Goal: Task Accomplishment & Management: Complete application form

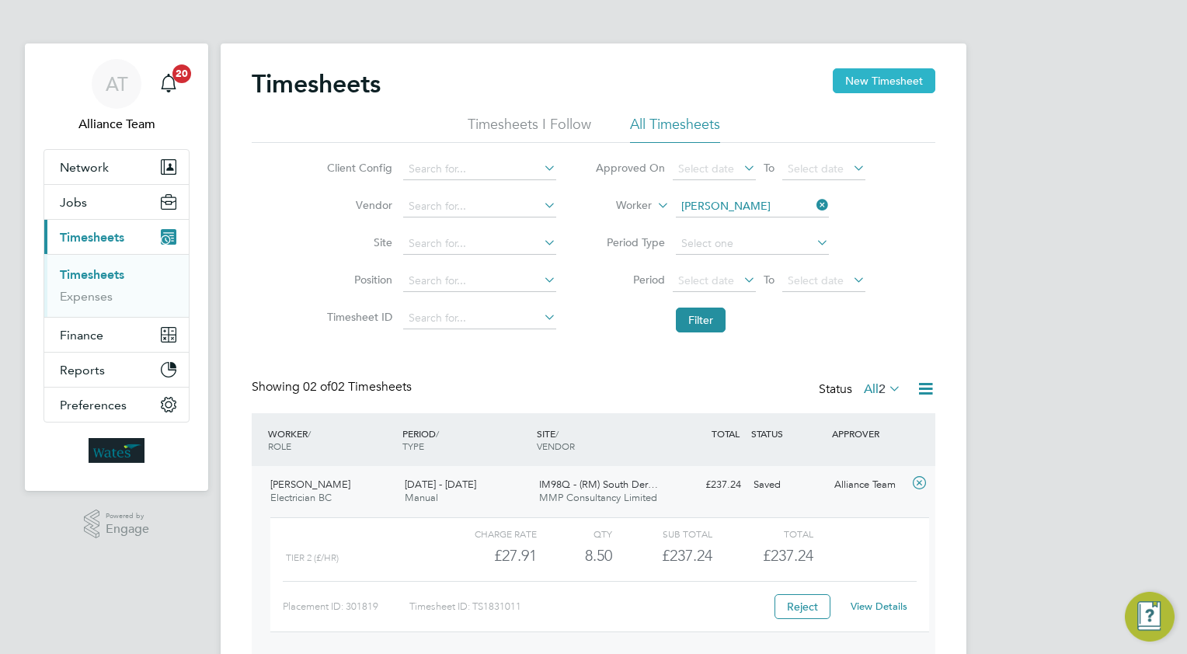
click at [869, 82] on button "New Timesheet" at bounding box center [884, 80] width 103 height 25
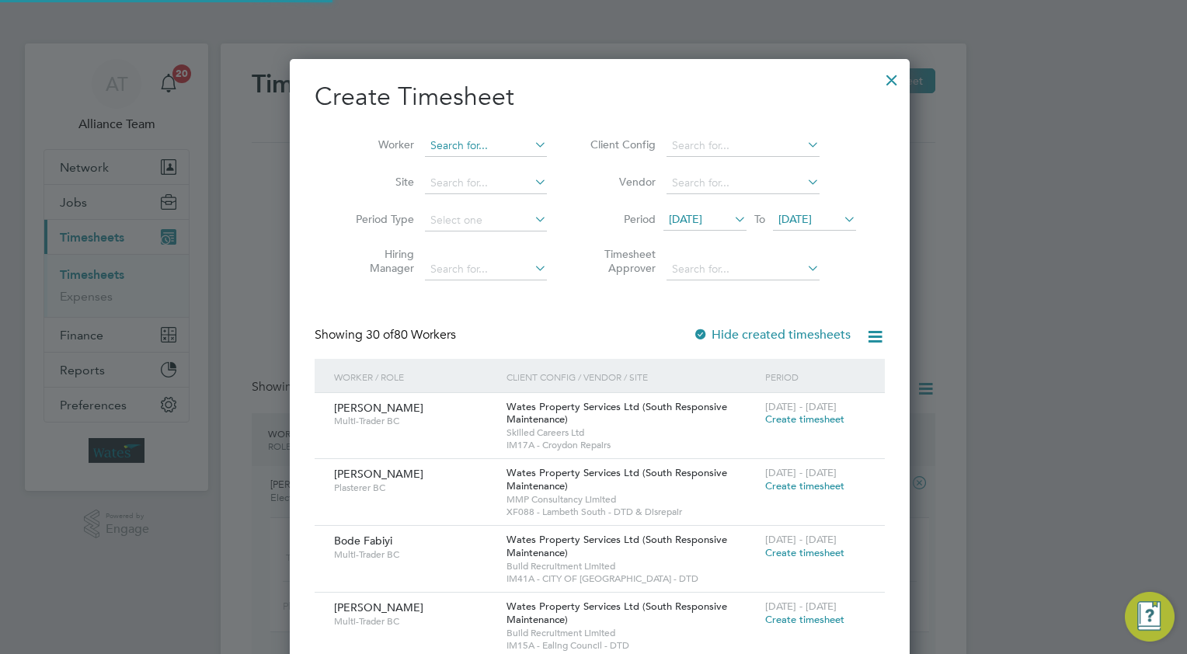
scroll to position [2451, 608]
click at [444, 138] on input at bounding box center [486, 146] width 122 height 22
click at [462, 168] on li "Michael Daint y" at bounding box center [485, 166] width 135 height 21
type input "[PERSON_NAME]"
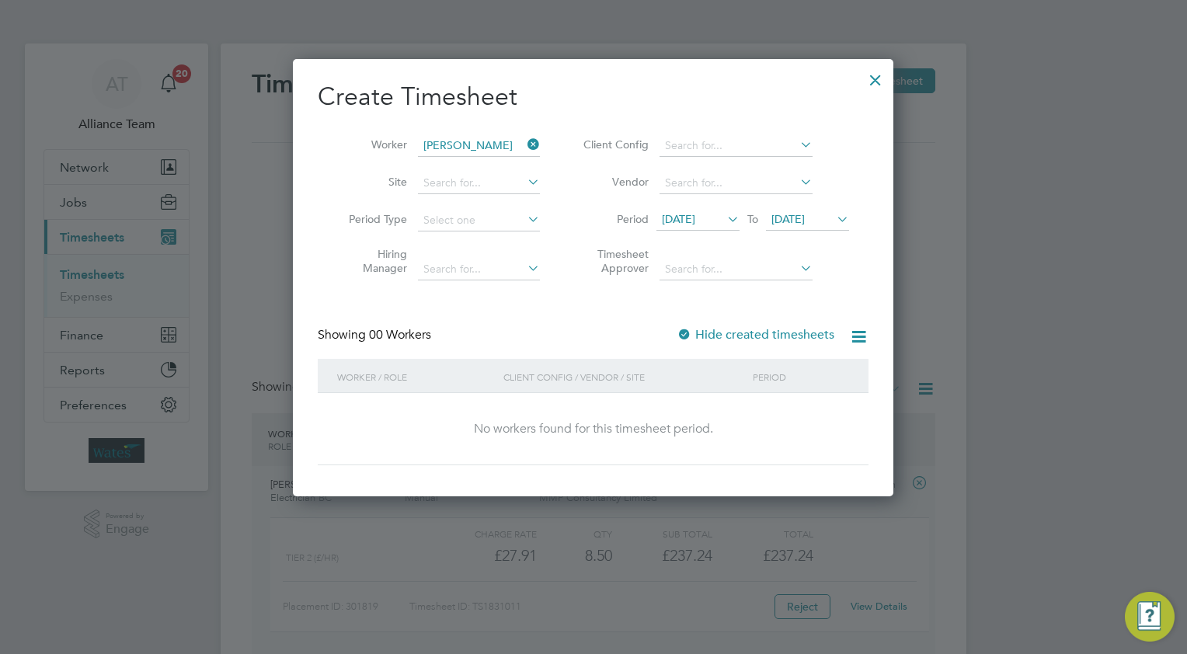
scroll to position [8, 8]
click at [877, 83] on div at bounding box center [876, 76] width 28 height 28
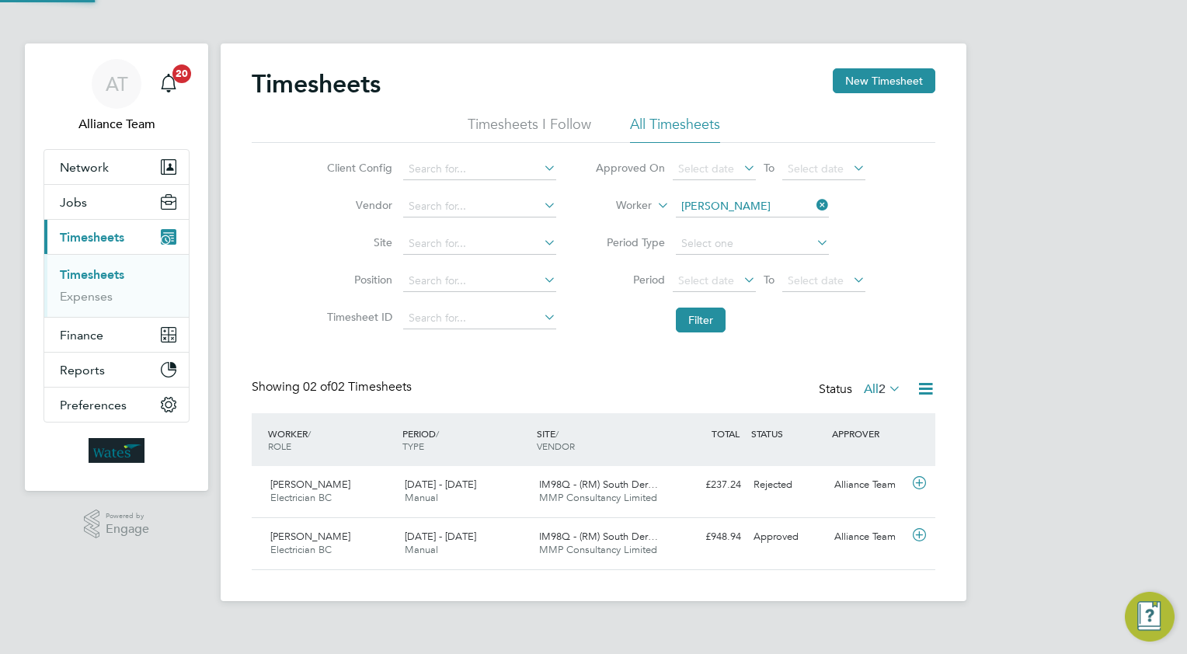
scroll to position [39, 135]
click at [814, 204] on icon at bounding box center [814, 205] width 0 height 22
click at [654, 207] on icon at bounding box center [654, 201] width 0 height 14
click at [724, 209] on input at bounding box center [752, 207] width 153 height 22
click at [719, 223] on li "Michael Dainty" at bounding box center [752, 227] width 154 height 21
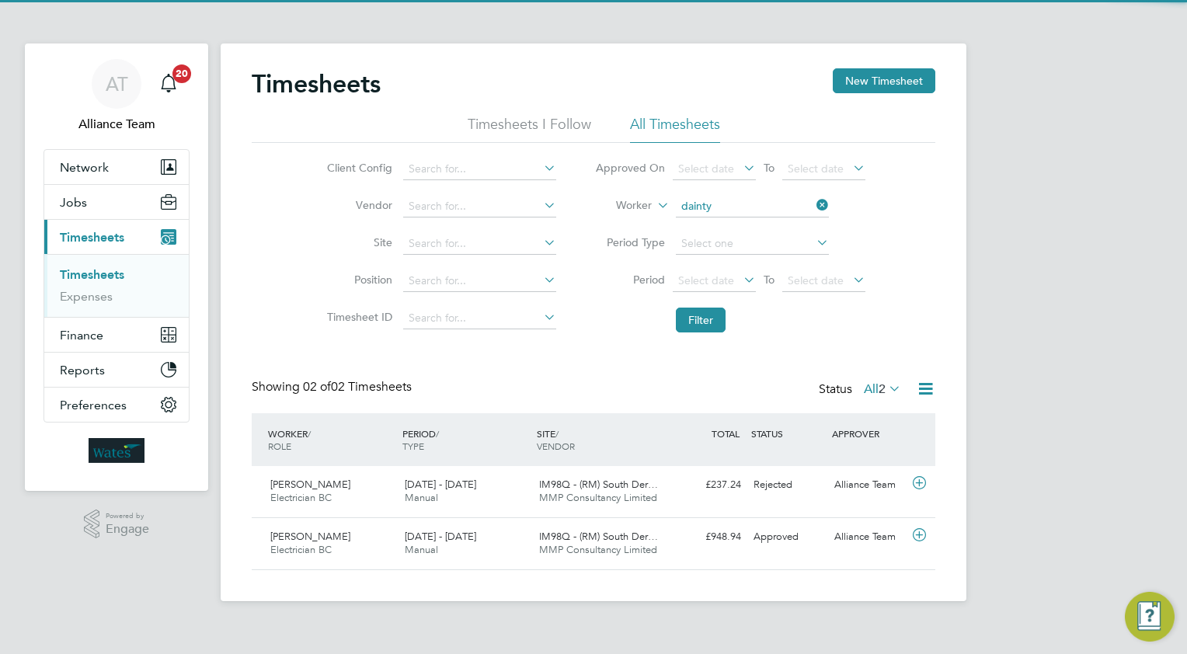
type input "[PERSON_NAME]"
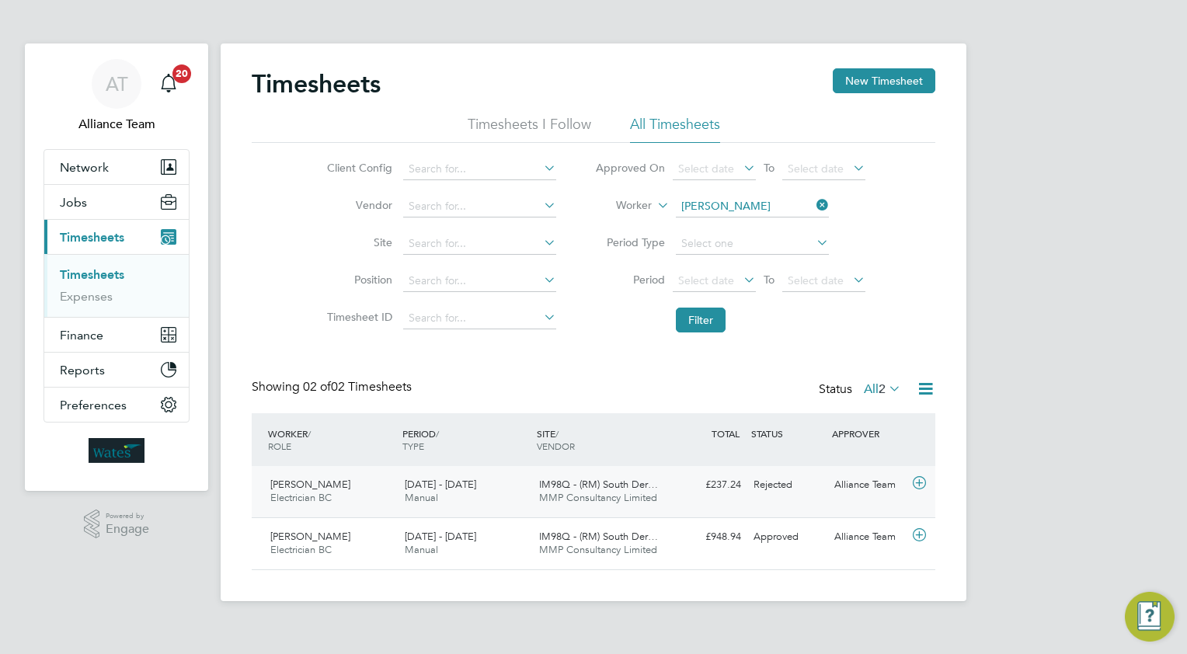
click at [921, 479] on icon at bounding box center [919, 483] width 19 height 12
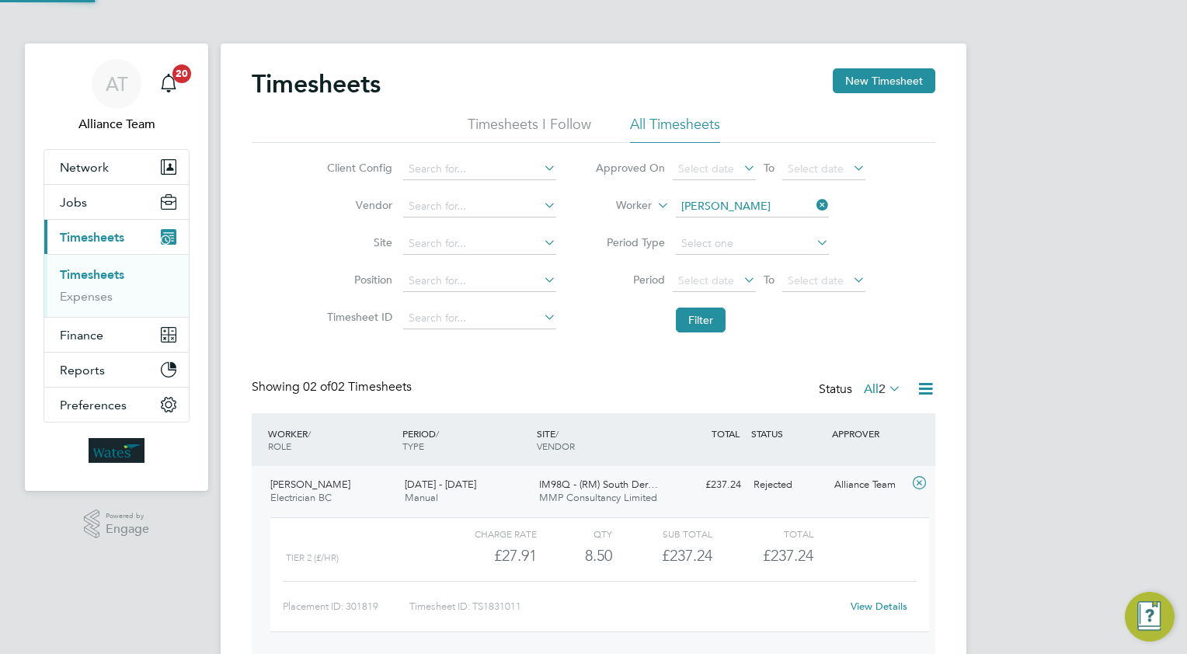
scroll to position [26, 151]
click at [695, 321] on button "Filter" at bounding box center [701, 320] width 50 height 25
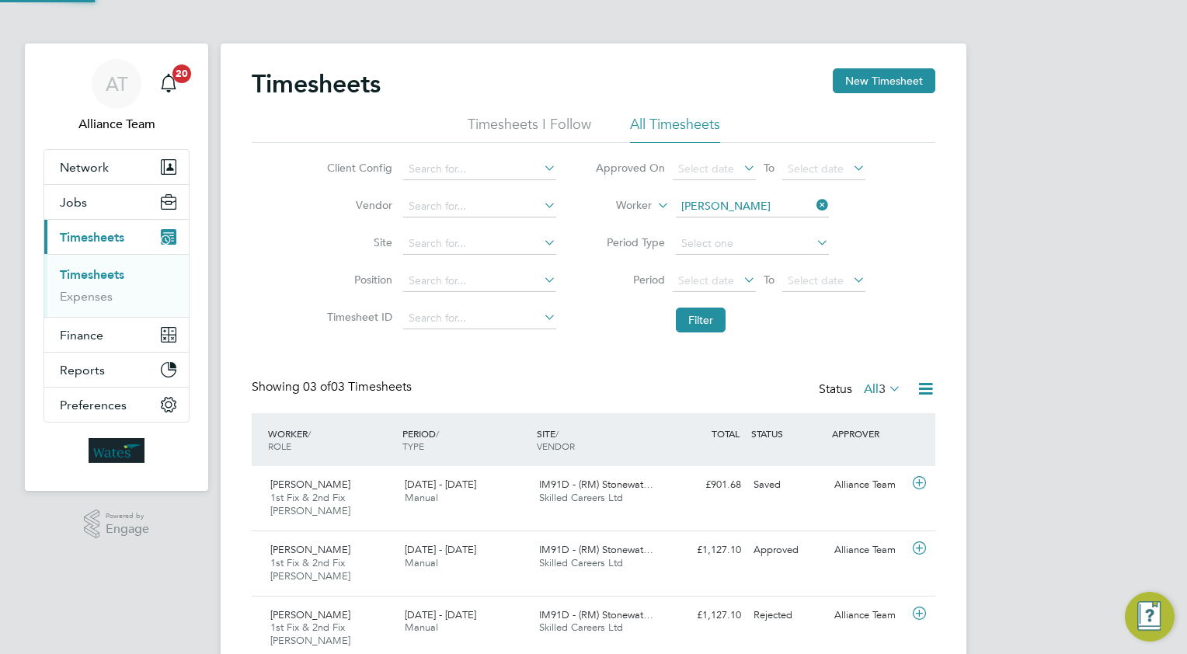
scroll to position [52, 135]
click at [921, 483] on icon at bounding box center [919, 483] width 19 height 12
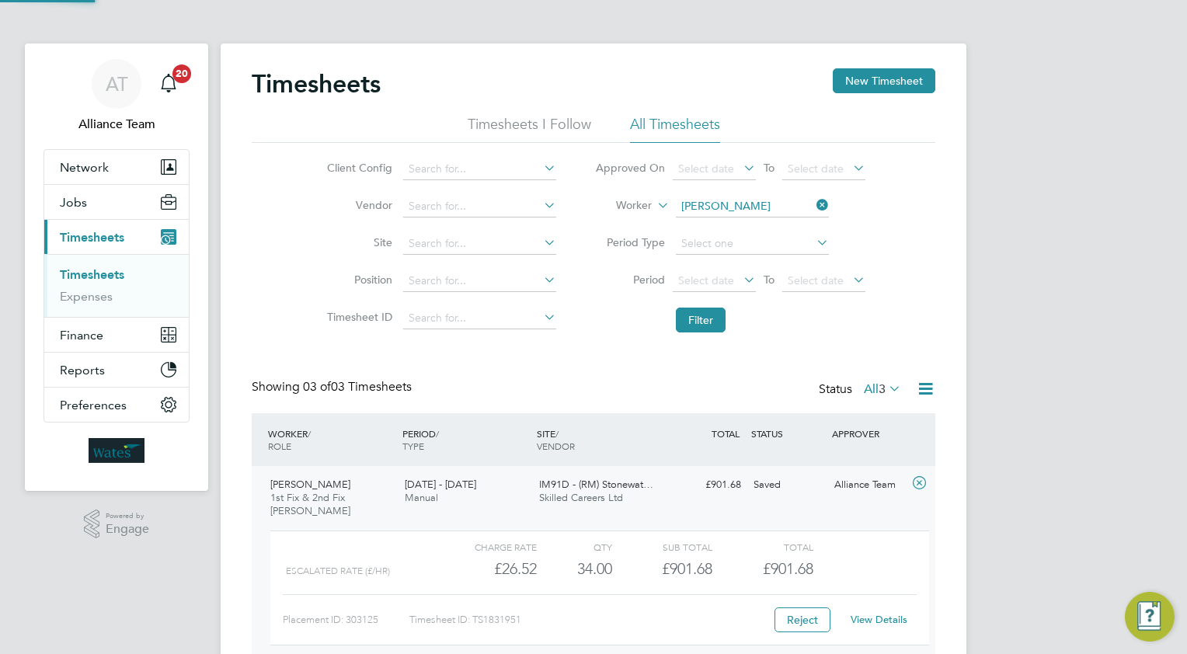
scroll to position [26, 151]
click at [880, 619] on link "View Details" at bounding box center [879, 619] width 57 height 13
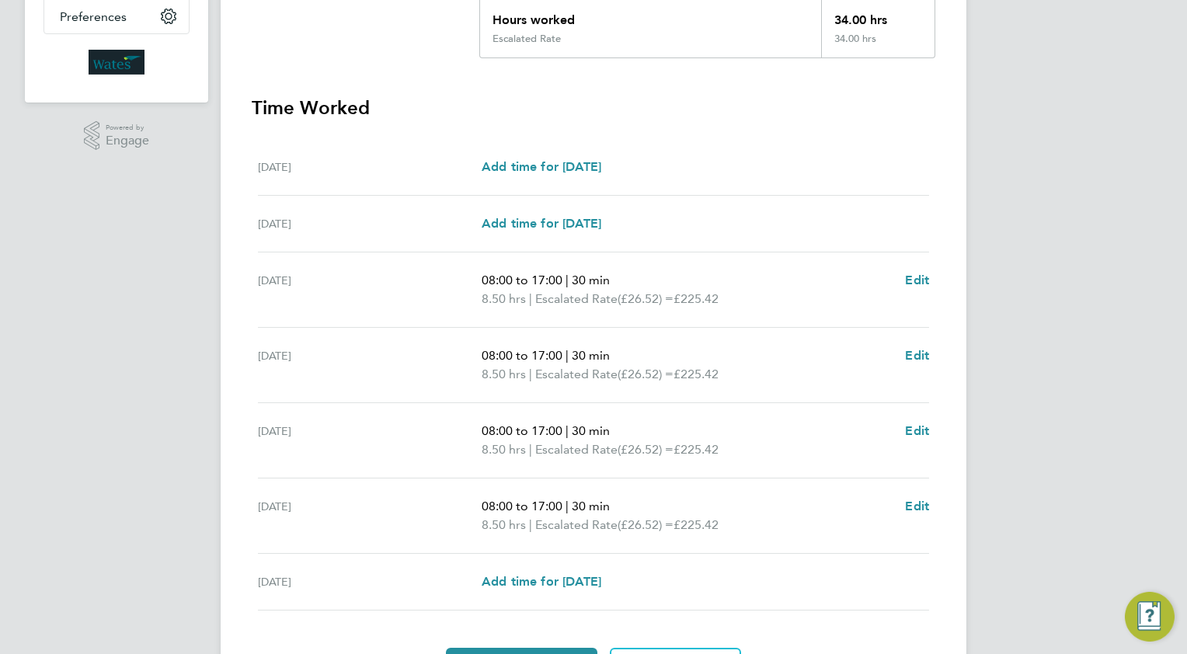
scroll to position [466, 0]
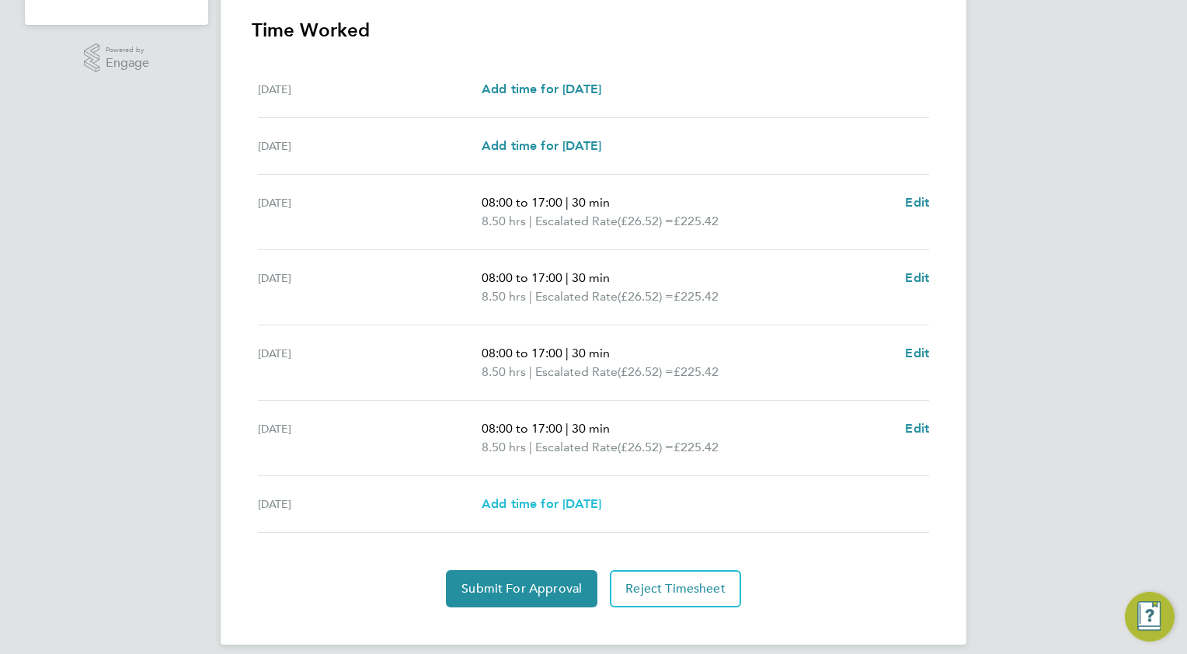
click at [510, 500] on span "Add time for [DATE]" at bounding box center [542, 504] width 120 height 15
select select "30"
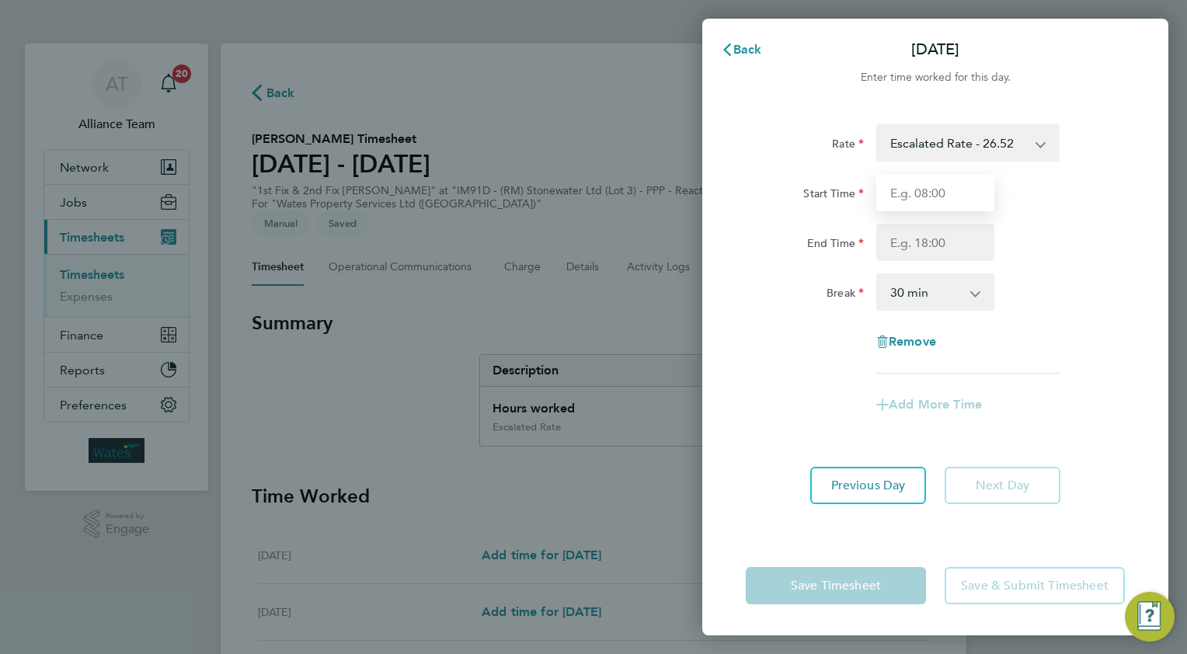
click at [946, 191] on input "Start Time" at bounding box center [936, 192] width 118 height 37
type input "08.0"
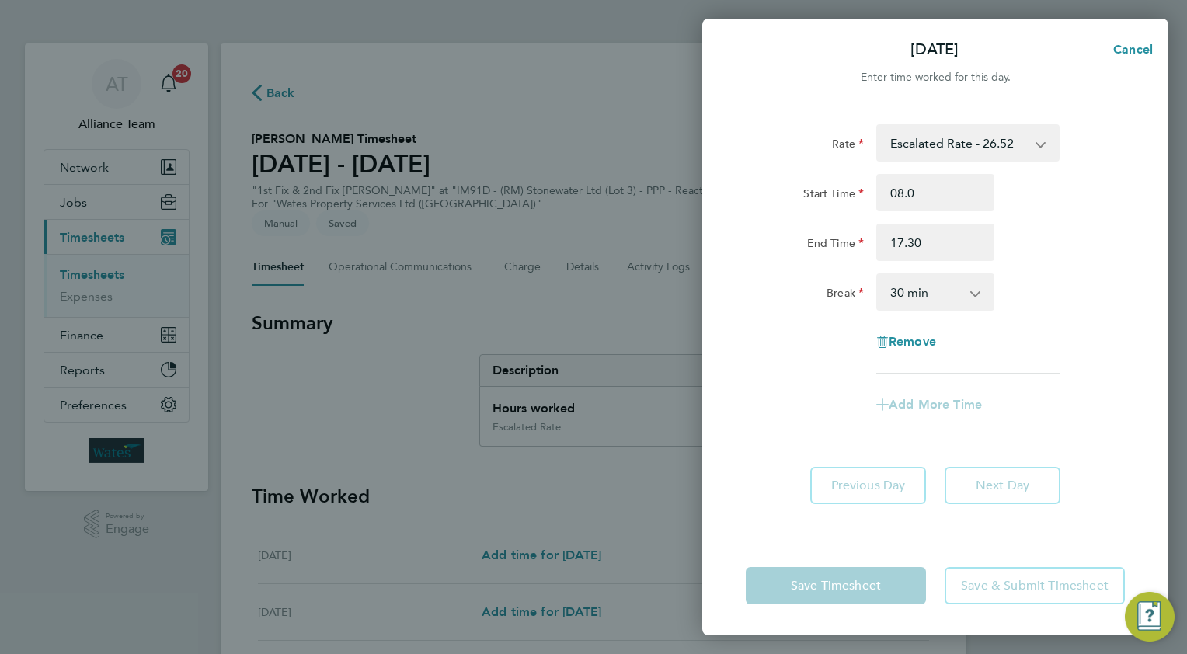
type input "17:30"
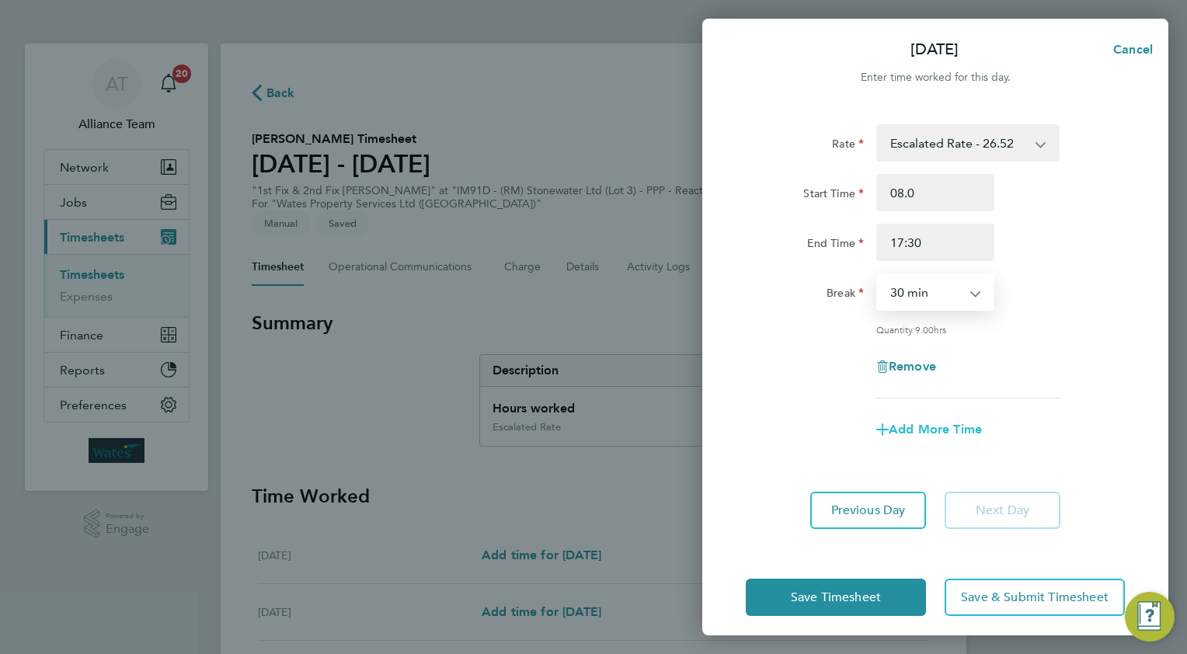
click at [923, 428] on span "Add More Time" at bounding box center [935, 429] width 93 height 15
select select "null"
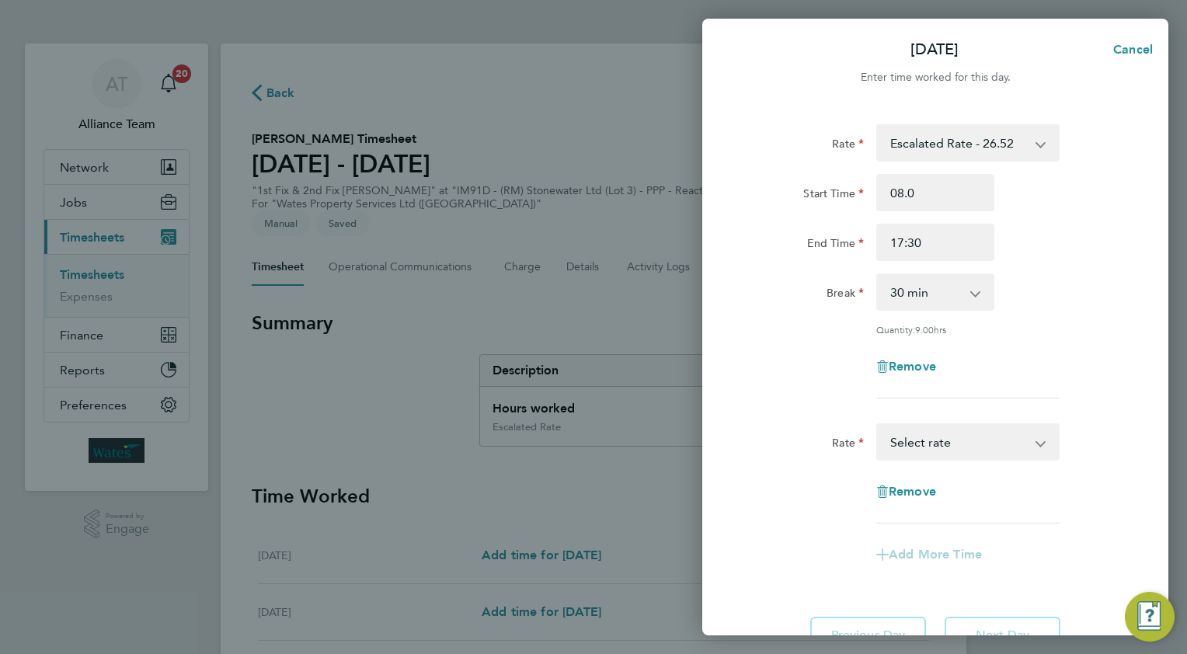
click at [905, 450] on select "Standby - 103.77 Completed Job - 57.65 Escalated Rate - 26.52 Incomplete Job - …" at bounding box center [959, 442] width 162 height 34
click at [901, 486] on input "Quantity" at bounding box center [968, 491] width 183 height 37
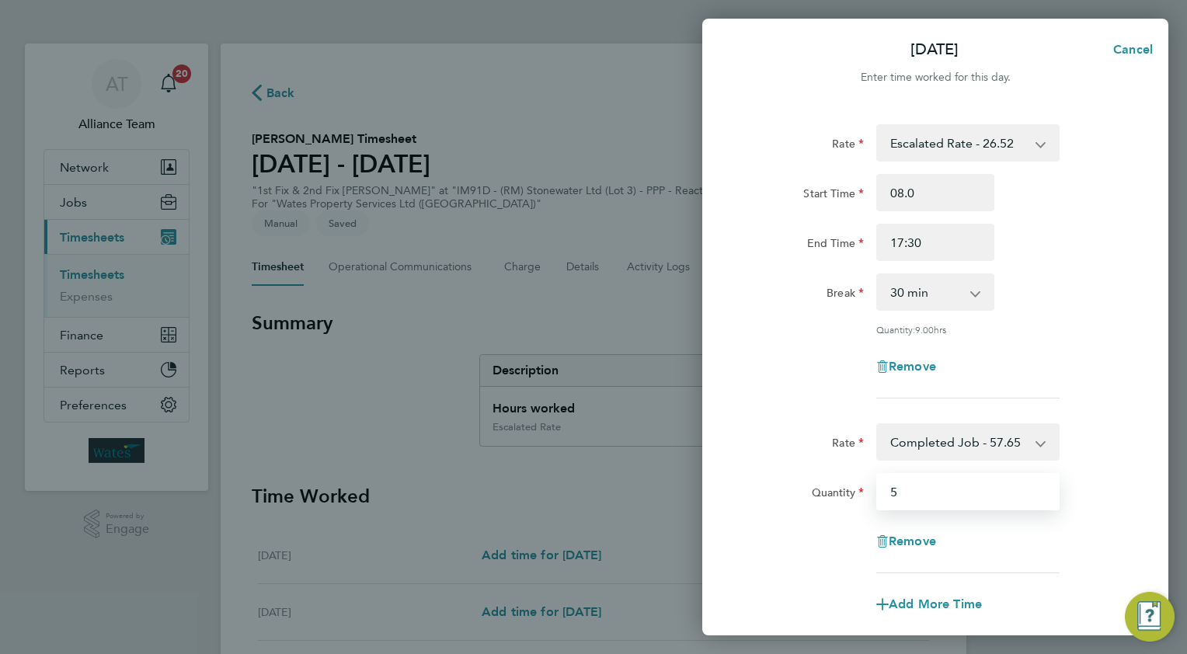
type input "5"
click at [1090, 467] on div "Rate Completed Job - 57.65 Standby - 103.77 Escalated Rate - 26.52 Incomplete J…" at bounding box center [935, 499] width 379 height 150
click at [1117, 517] on div "Rate Completed Job - 57.65 Standby - 103.77 Escalated Rate - 26.52 Incomplete J…" at bounding box center [935, 499] width 379 height 150
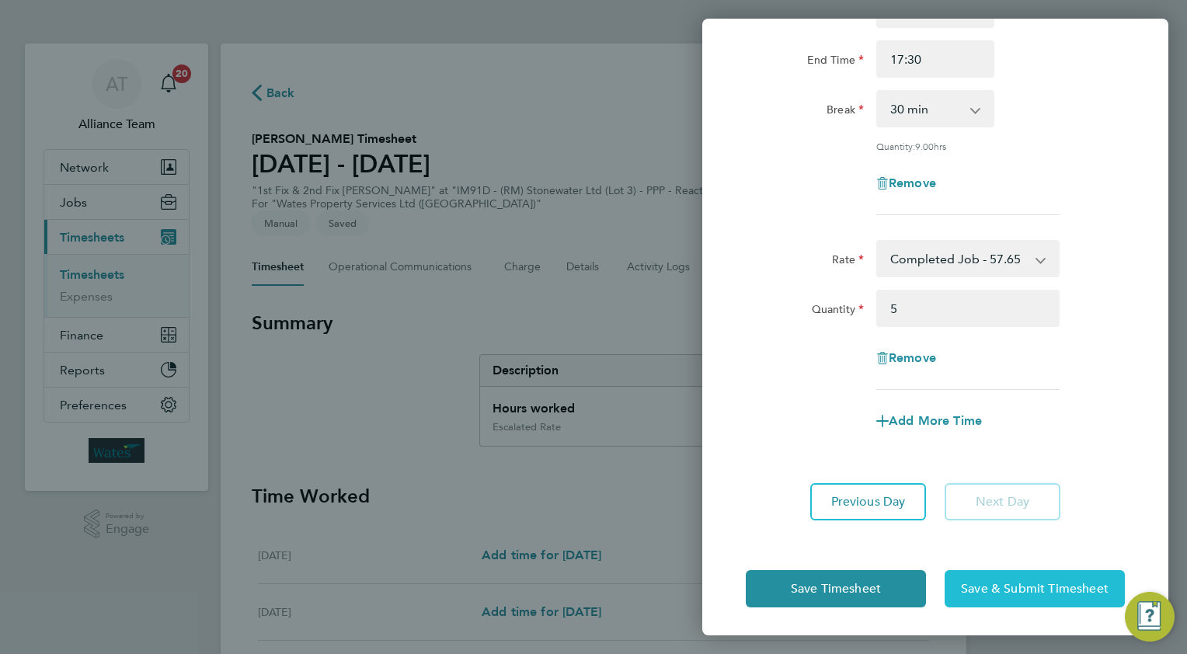
click at [1026, 588] on span "Save & Submit Timesheet" at bounding box center [1035, 589] width 148 height 16
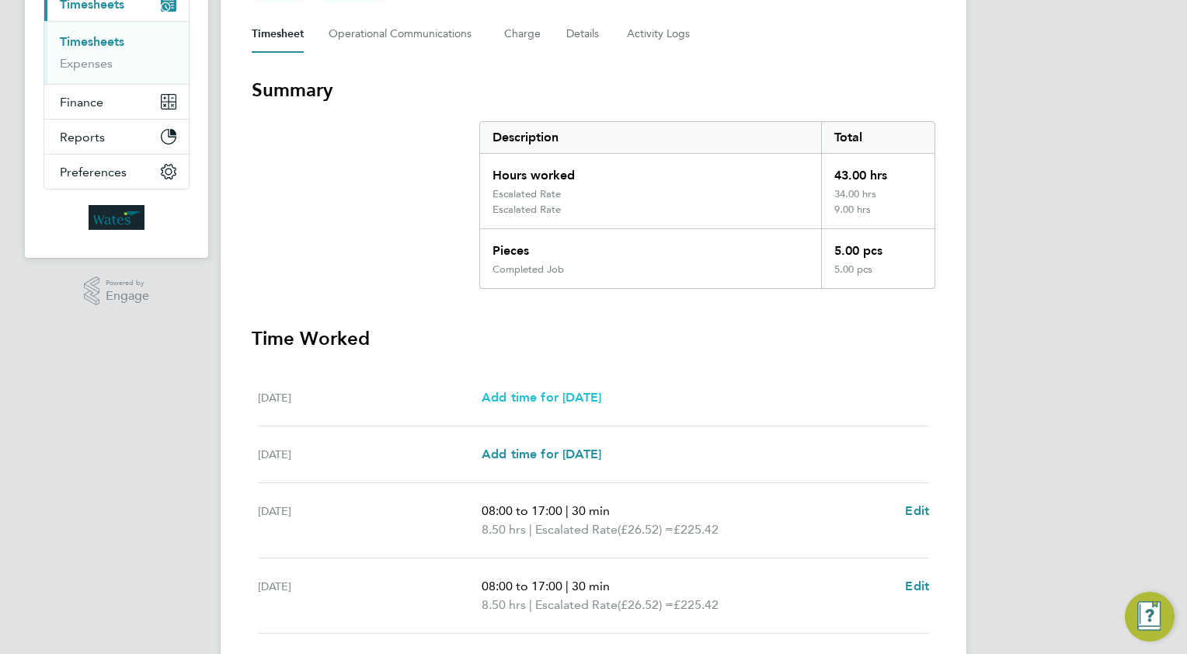
scroll to position [623, 0]
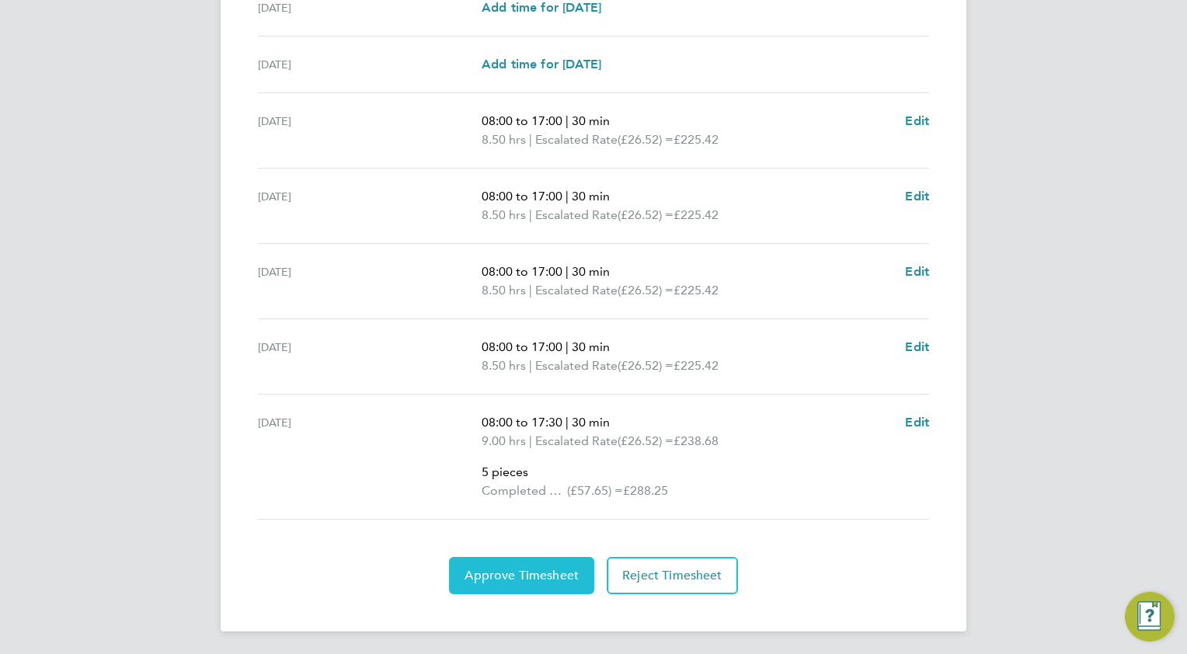
click at [497, 562] on button "Approve Timesheet" at bounding box center [521, 575] width 145 height 37
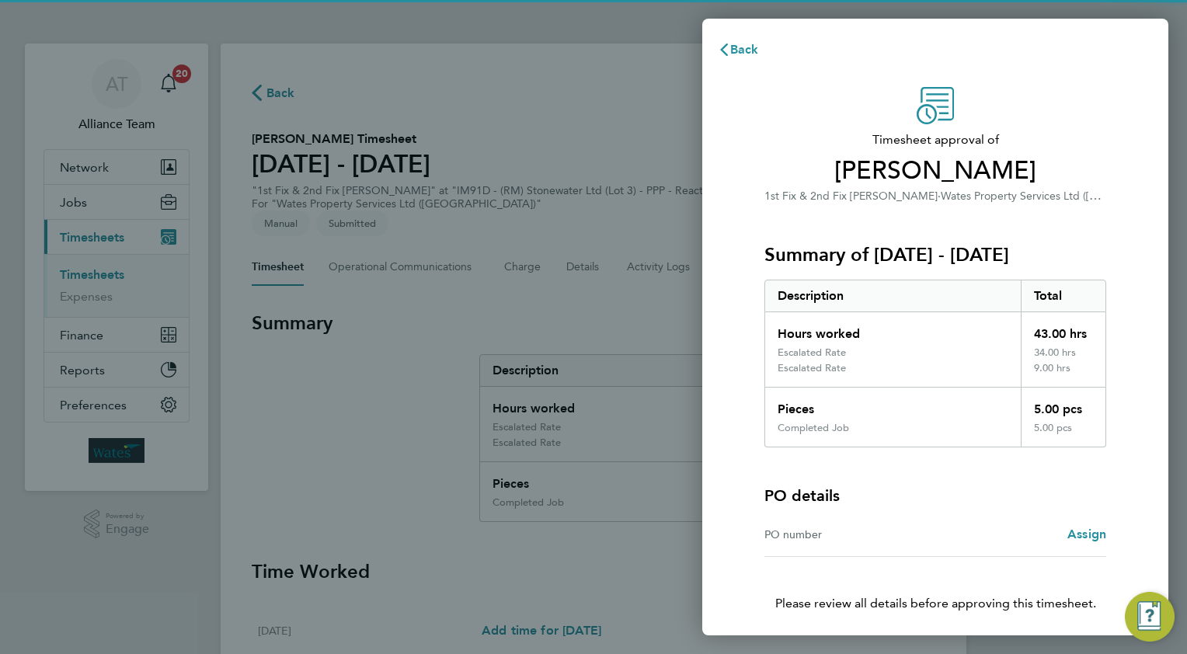
scroll to position [57, 0]
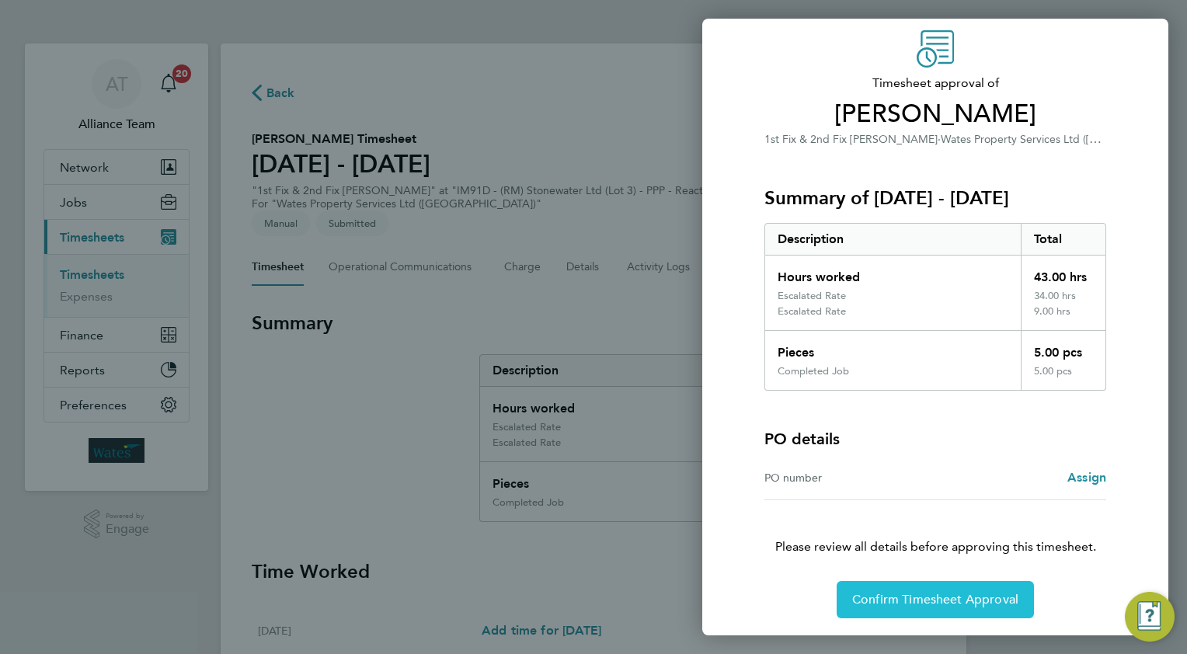
click at [885, 607] on button "Confirm Timesheet Approval" at bounding box center [935, 599] width 197 height 37
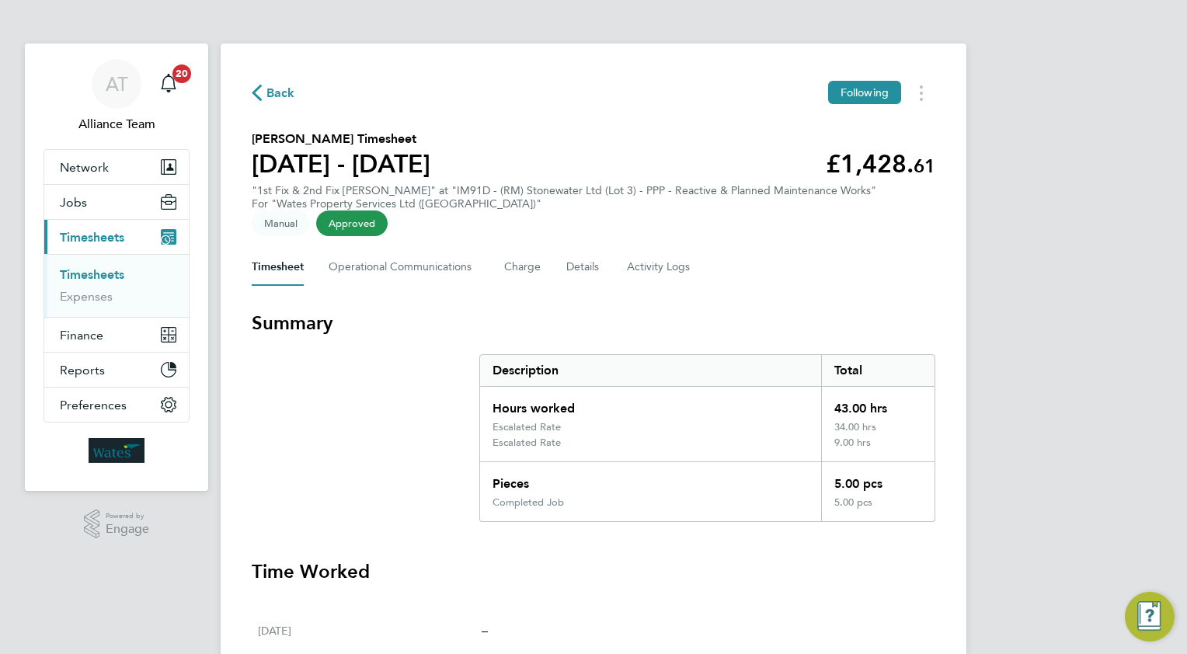
click at [282, 92] on span "Back" at bounding box center [281, 93] width 29 height 19
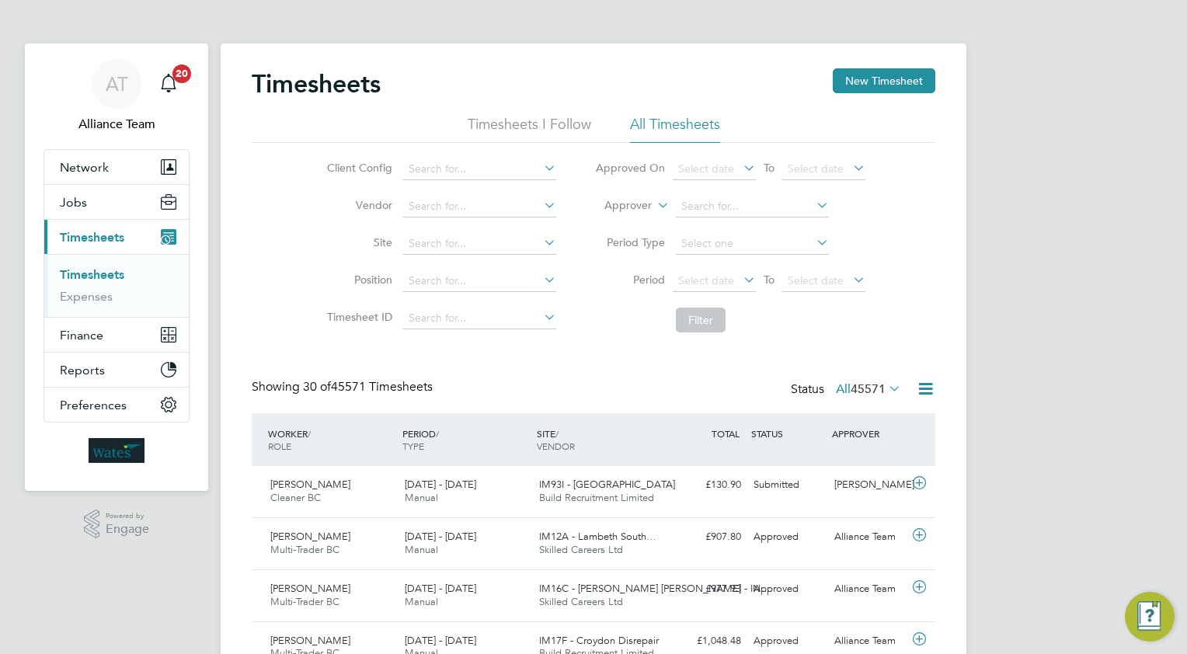
drag, startPoint x: 864, startPoint y: 85, endPoint x: 711, endPoint y: 158, distance: 169.3
click at [864, 85] on button "New Timesheet" at bounding box center [884, 80] width 103 height 25
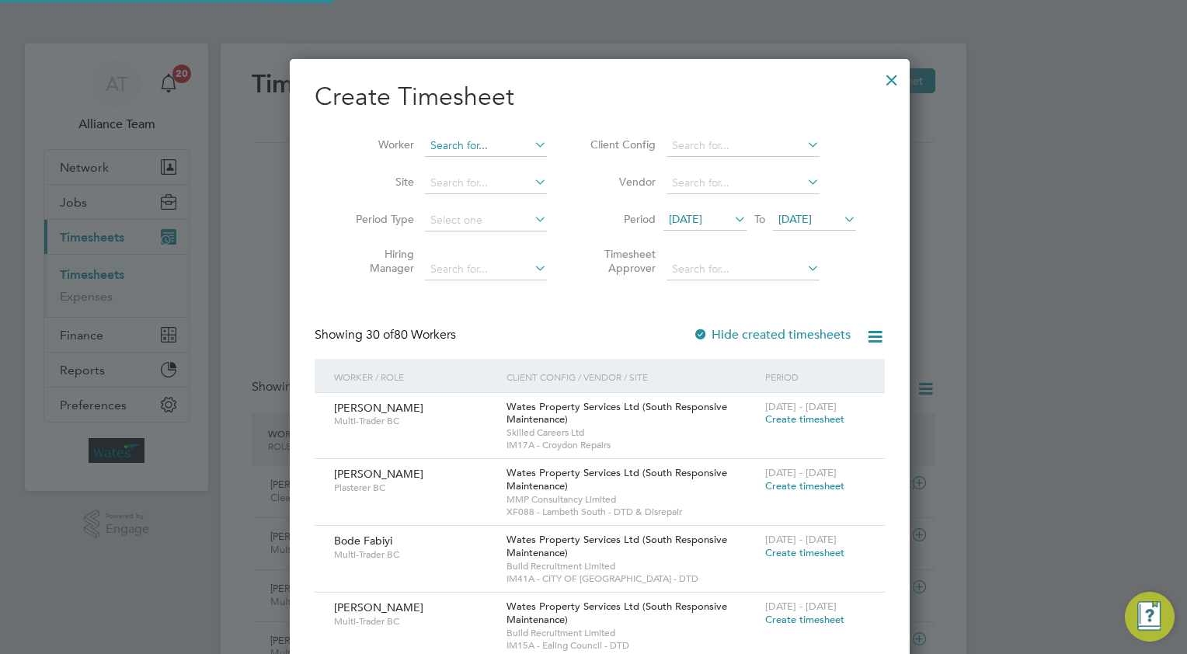
click at [463, 149] on input at bounding box center [486, 146] width 122 height 22
click at [472, 170] on li "Conor E vans" at bounding box center [479, 166] width 123 height 21
type input "[PERSON_NAME]"
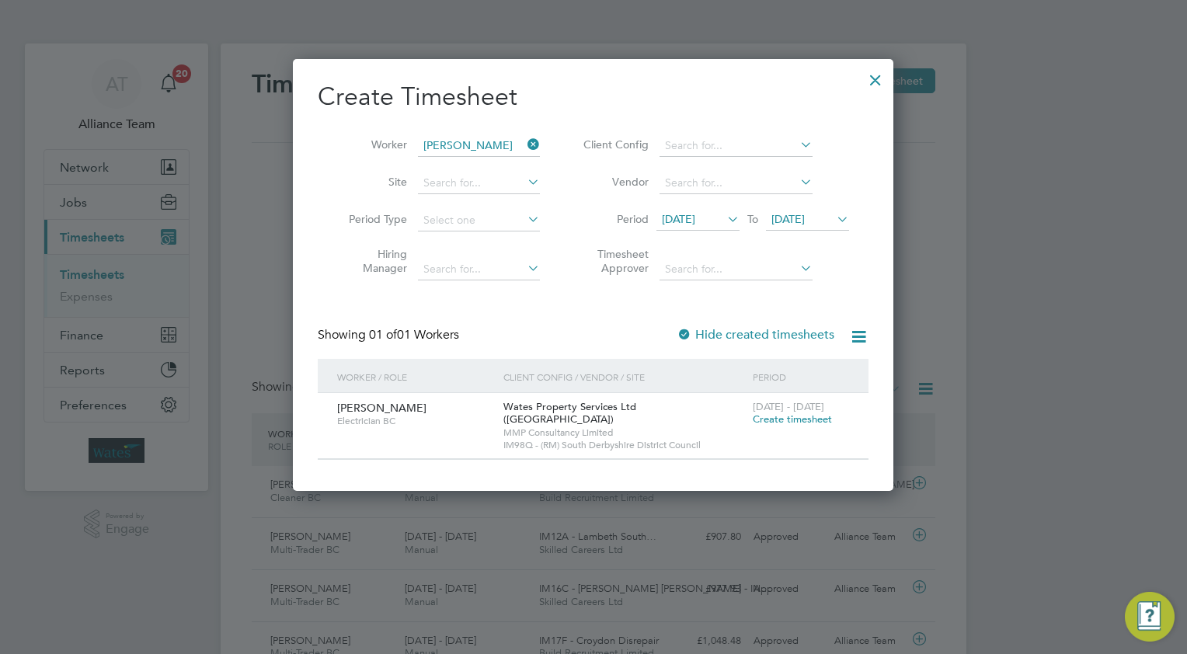
click at [774, 415] on span "Create timesheet" at bounding box center [792, 419] width 79 height 13
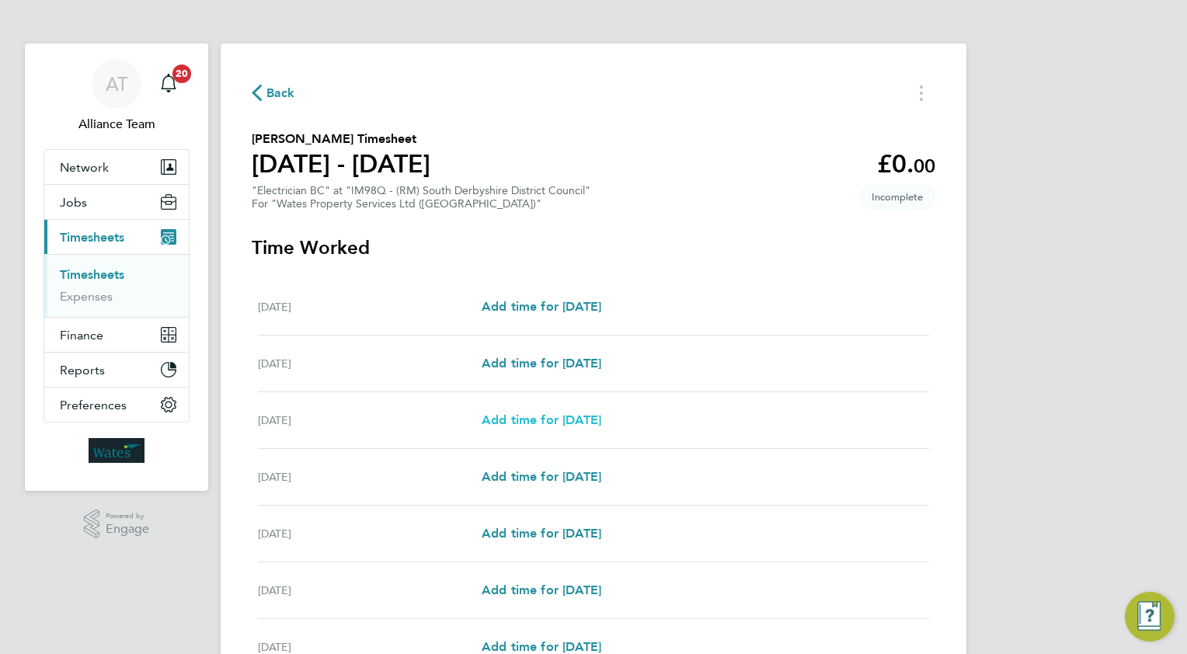
click at [528, 418] on span "Add time for [DATE]" at bounding box center [542, 420] width 120 height 15
select select "30"
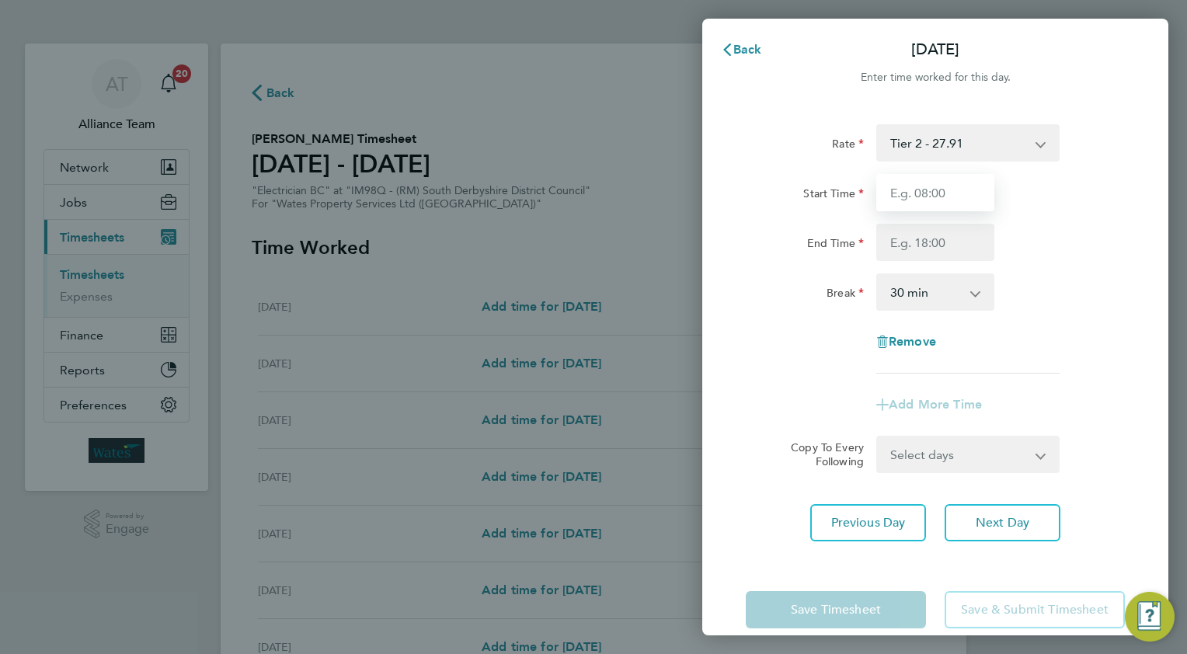
click at [908, 193] on input "Start Time" at bounding box center [936, 192] width 118 height 37
type input "08.0"
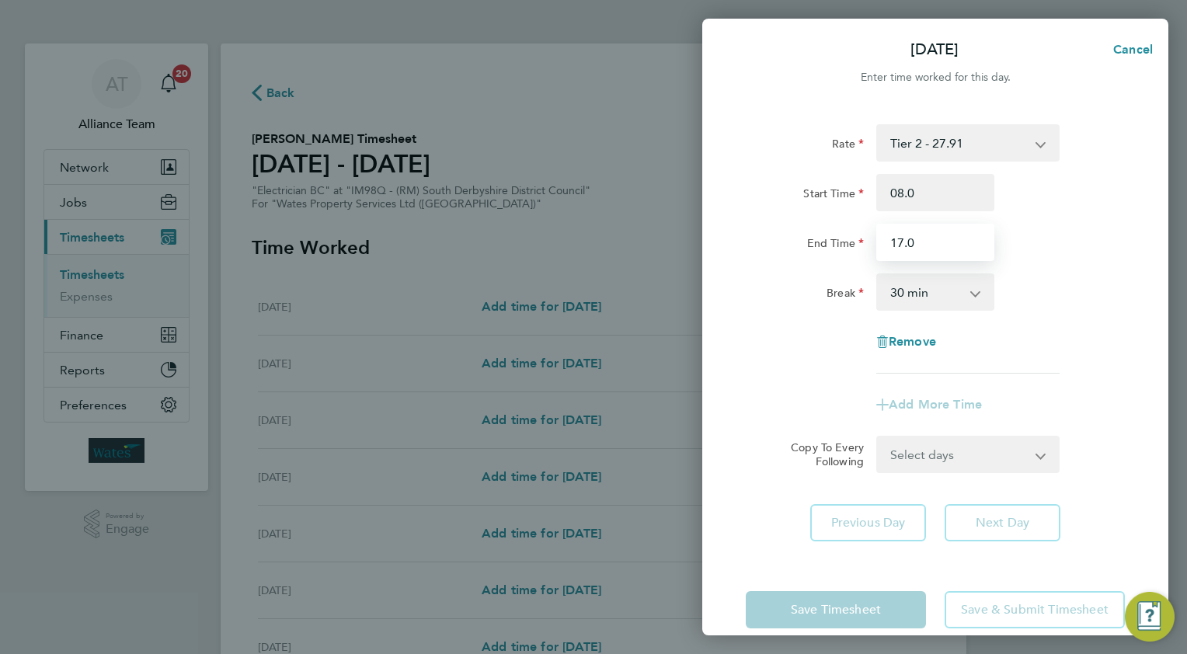
type input "17.0"
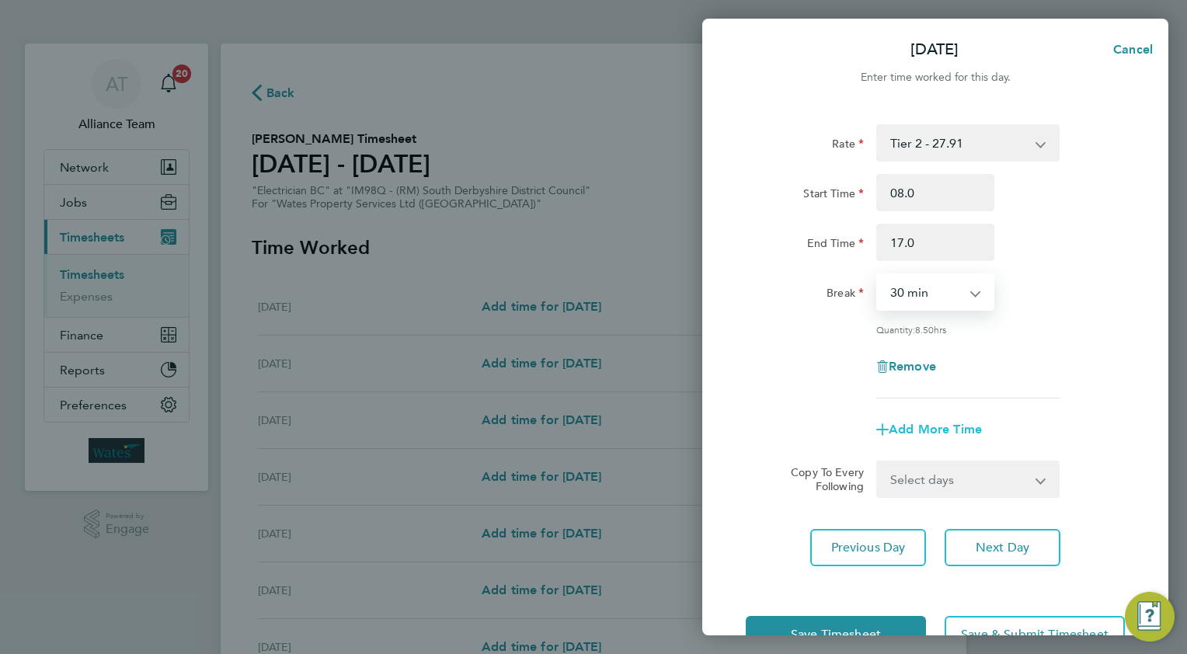
click at [932, 427] on span "Add More Time" at bounding box center [935, 429] width 93 height 15
select select "null"
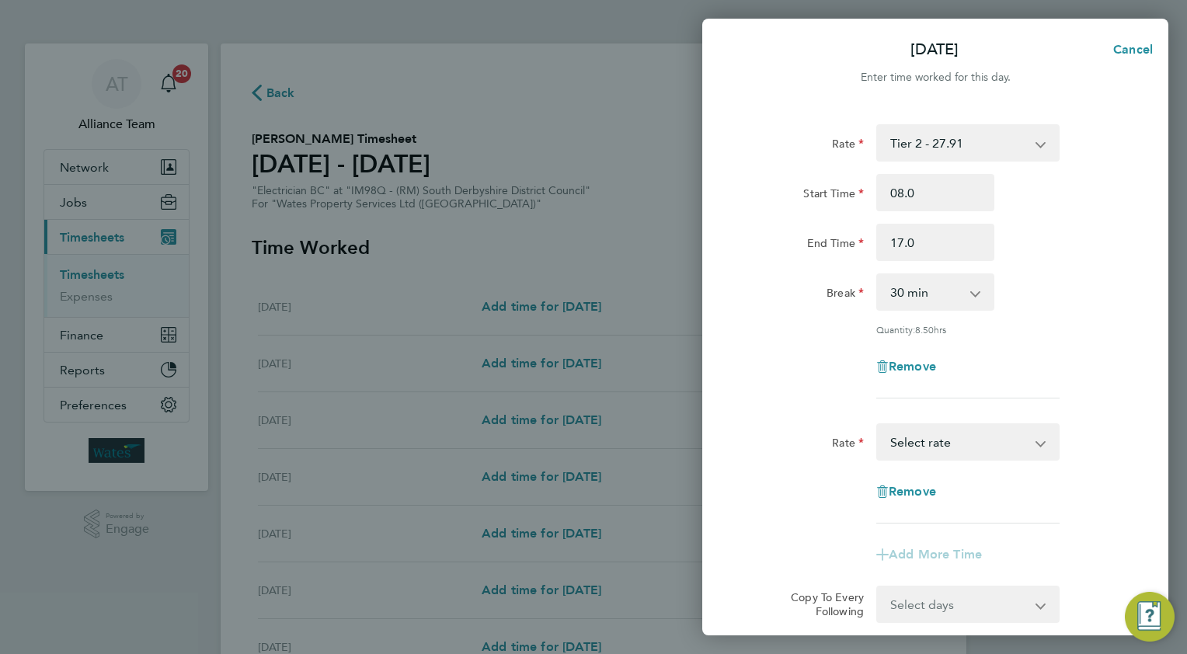
click at [919, 444] on select "Standby - 103.77 Completed Job - 57.65 Incomplete Job - 34.59 Tier 2 - 27.91 Se…" at bounding box center [959, 442] width 162 height 34
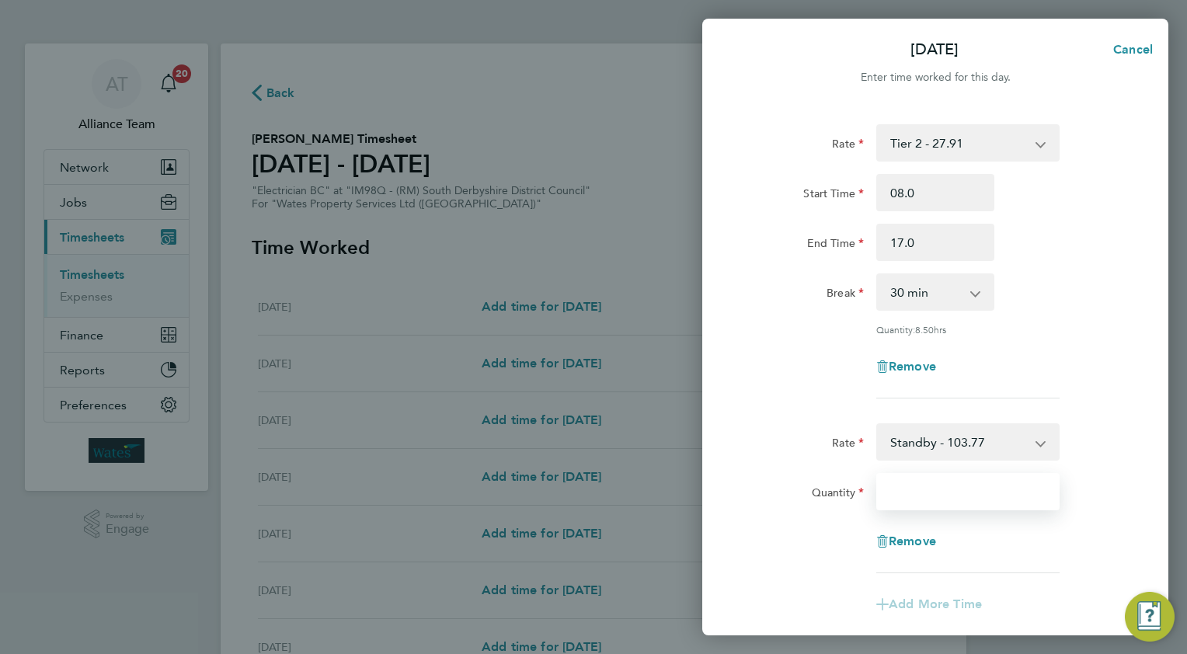
click at [916, 493] on input "Quantity" at bounding box center [968, 491] width 183 height 37
type input "1"
click at [1128, 418] on div "Rate Tier 2 - 27.91 Standby - 103.77 Completed Job - 57.65 Incomplete Job - 34.…" at bounding box center [935, 433] width 466 height 654
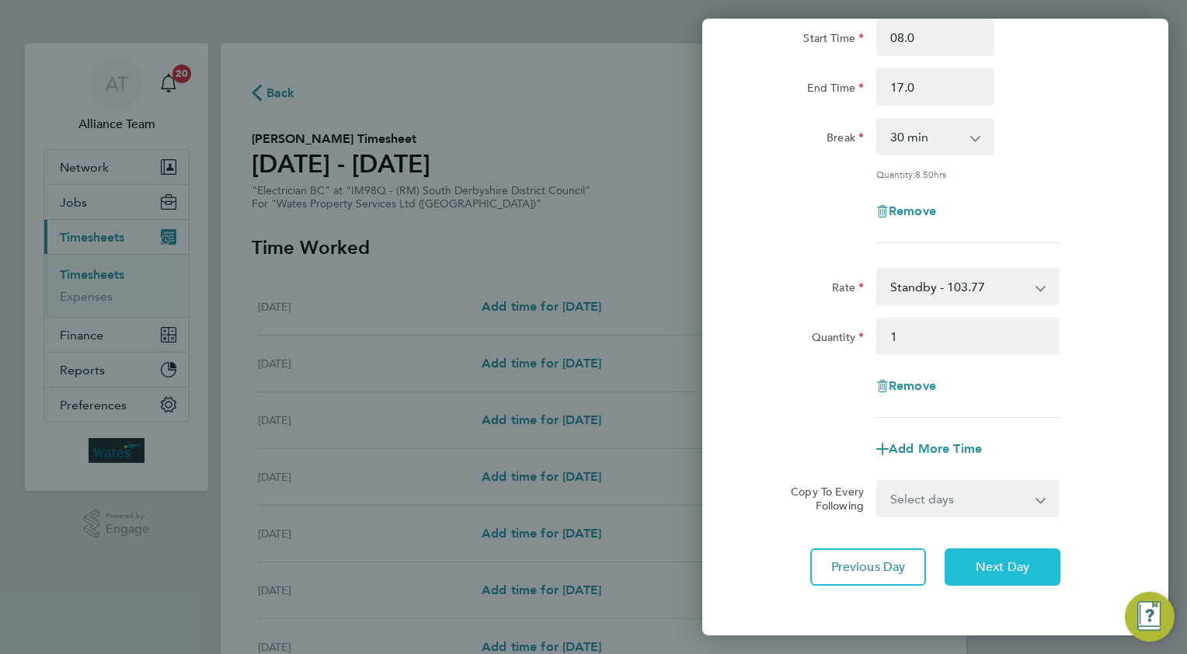
click at [992, 556] on button "Next Day" at bounding box center [1003, 567] width 116 height 37
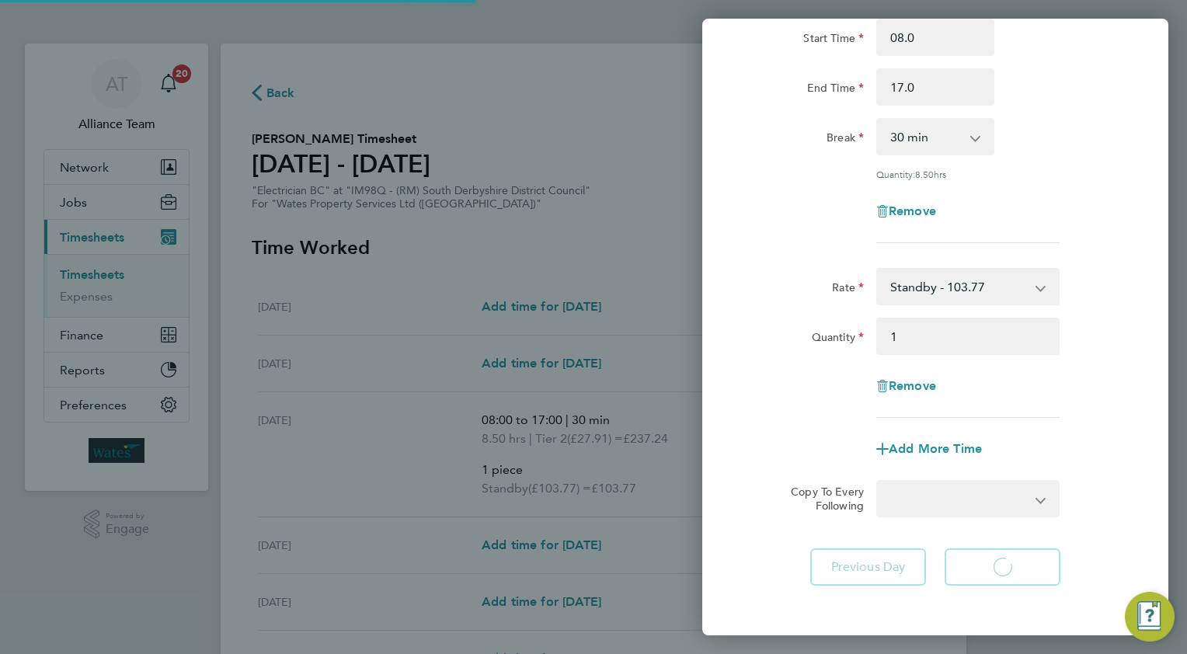
select select "30"
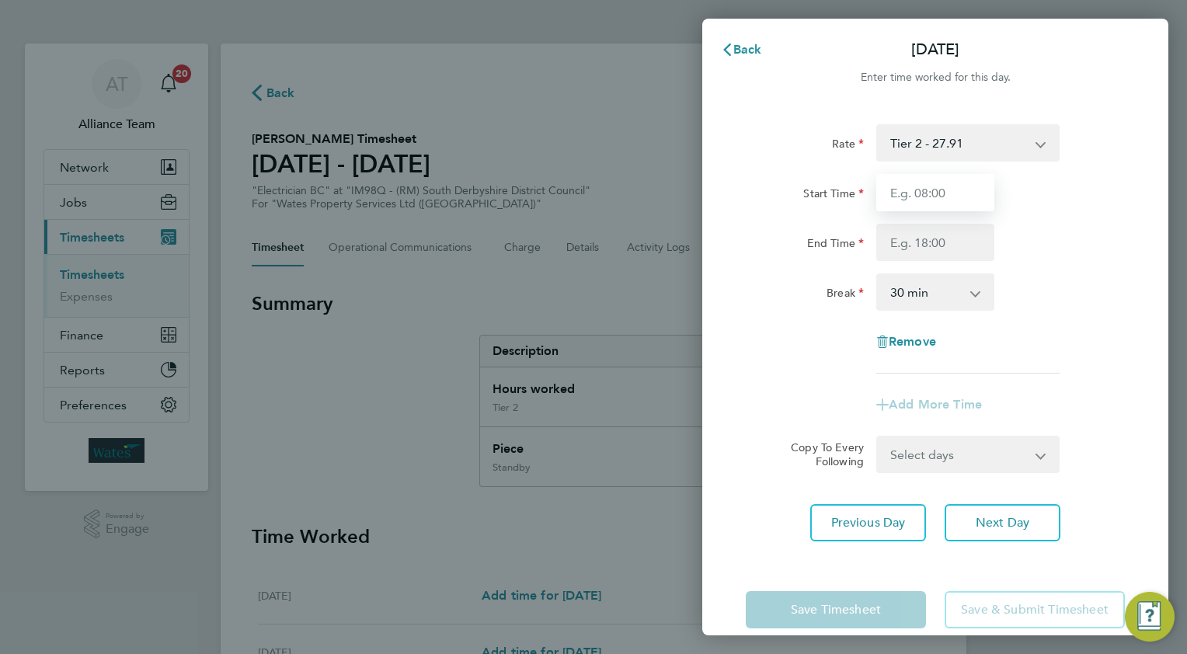
click at [942, 196] on input "Start Time" at bounding box center [936, 192] width 118 height 37
type input "08.0"
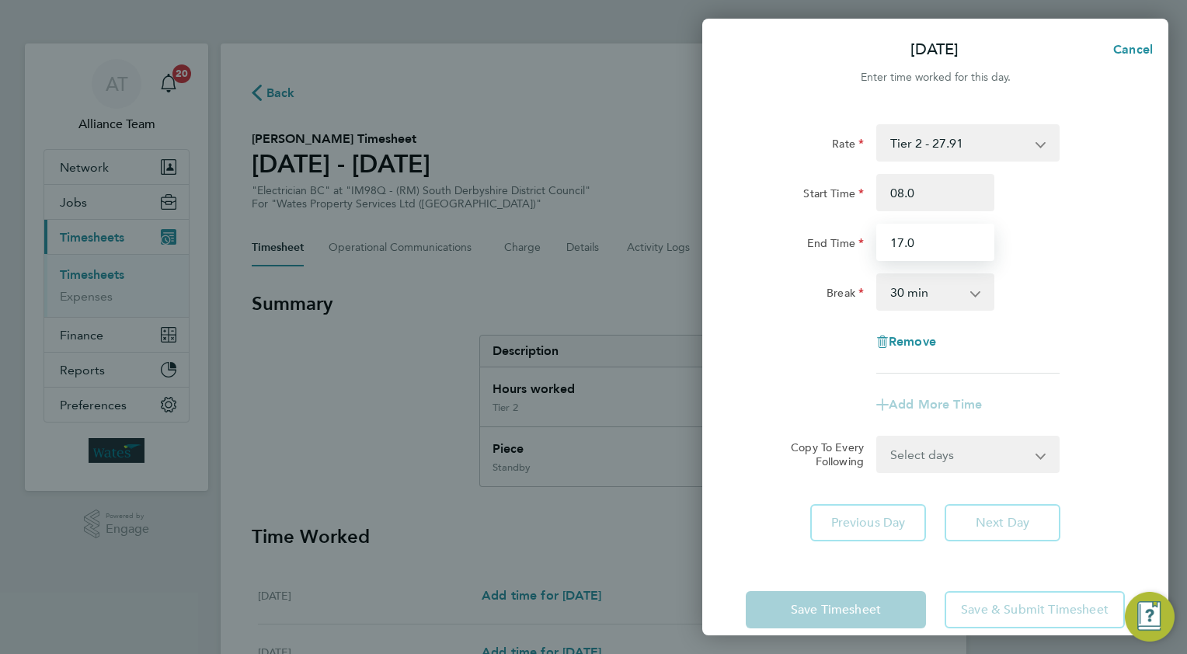
type input "17.0"
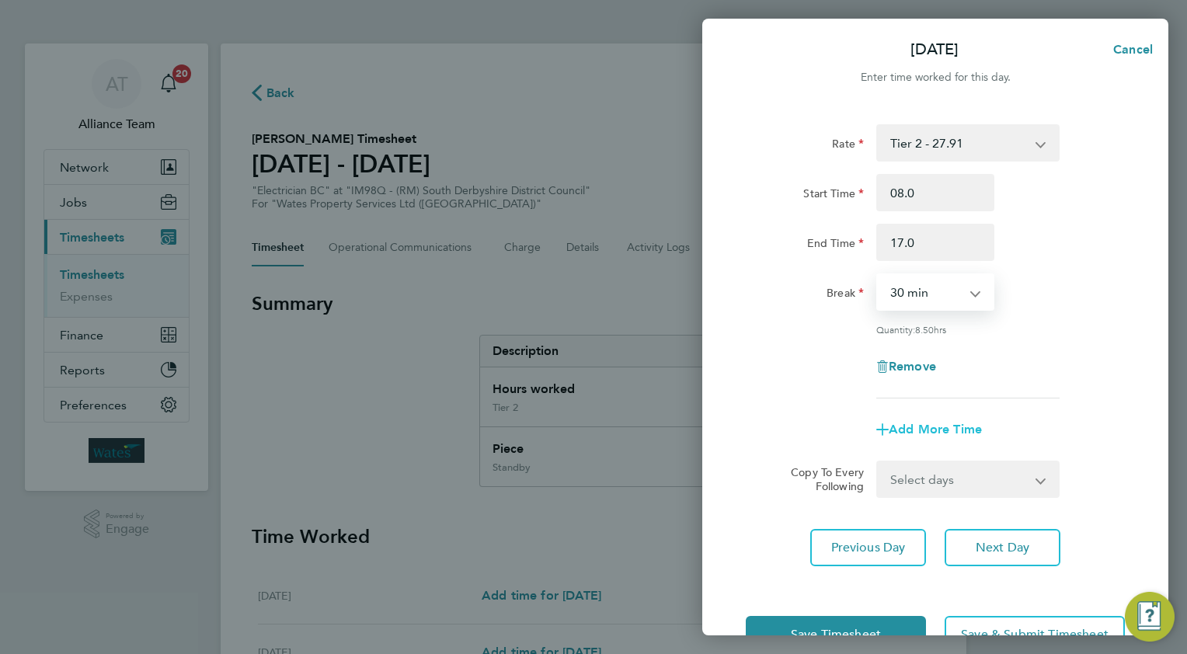
click at [917, 431] on span "Add More Time" at bounding box center [935, 429] width 93 height 15
select select "null"
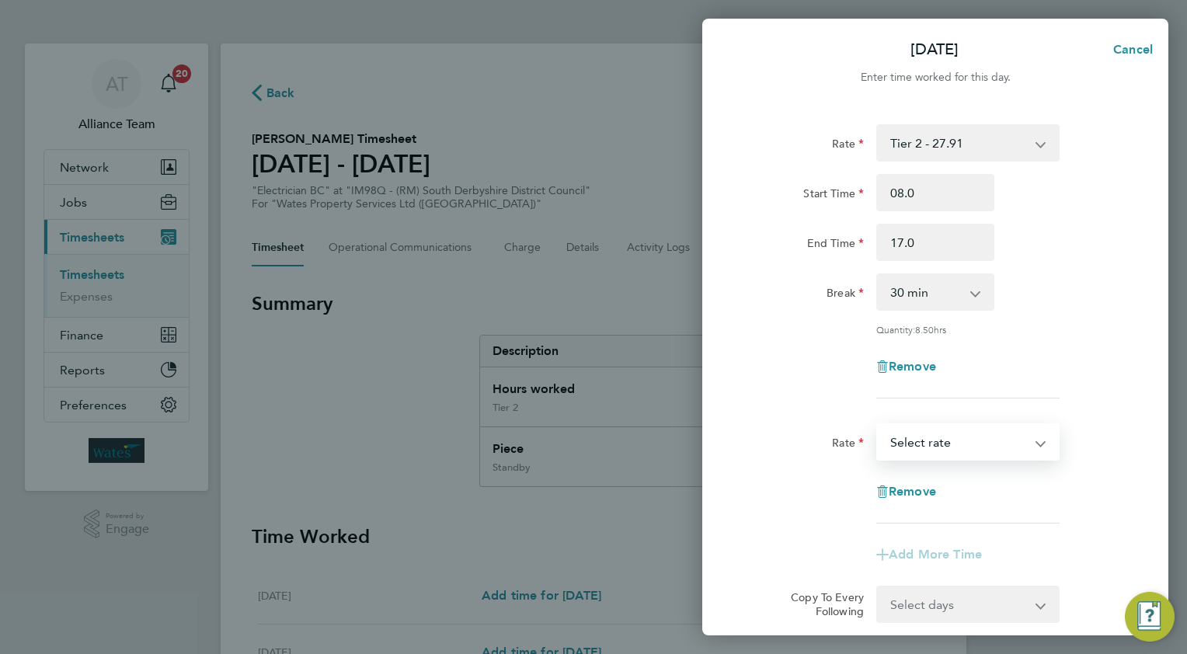
click at [925, 435] on select "Standby - 103.77 Completed Job - 57.65 Incomplete Job - 34.59 Tier 2 - 27.91 Se…" at bounding box center [959, 442] width 162 height 34
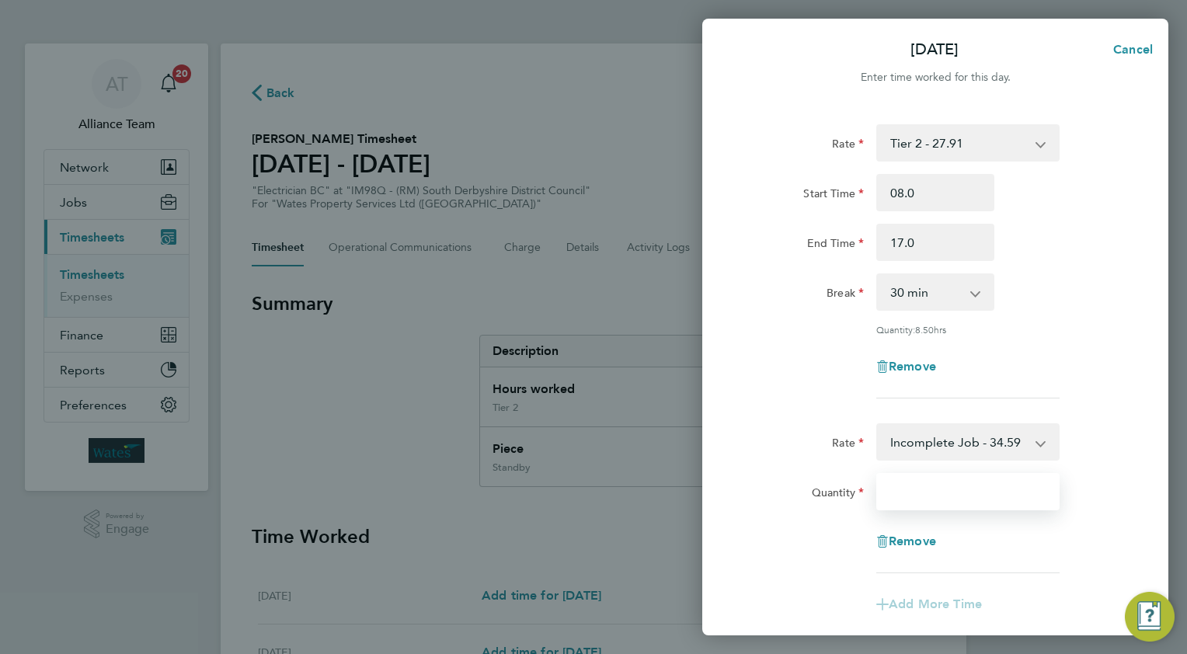
click at [924, 494] on input "Quantity" at bounding box center [968, 491] width 183 height 37
type input "1"
click at [1131, 256] on div "End Time 17.0" at bounding box center [936, 242] width 392 height 37
click at [1118, 328] on div "Quantity: 8.50 hrs" at bounding box center [936, 329] width 392 height 12
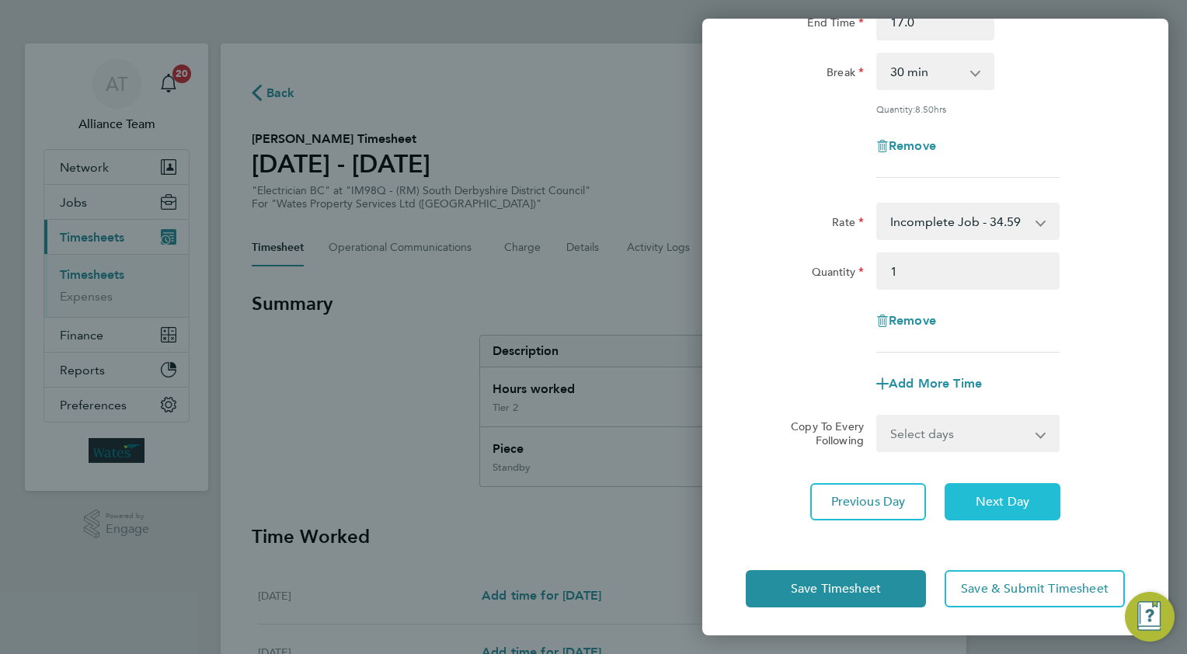
click at [998, 501] on span "Next Day" at bounding box center [1003, 502] width 54 height 16
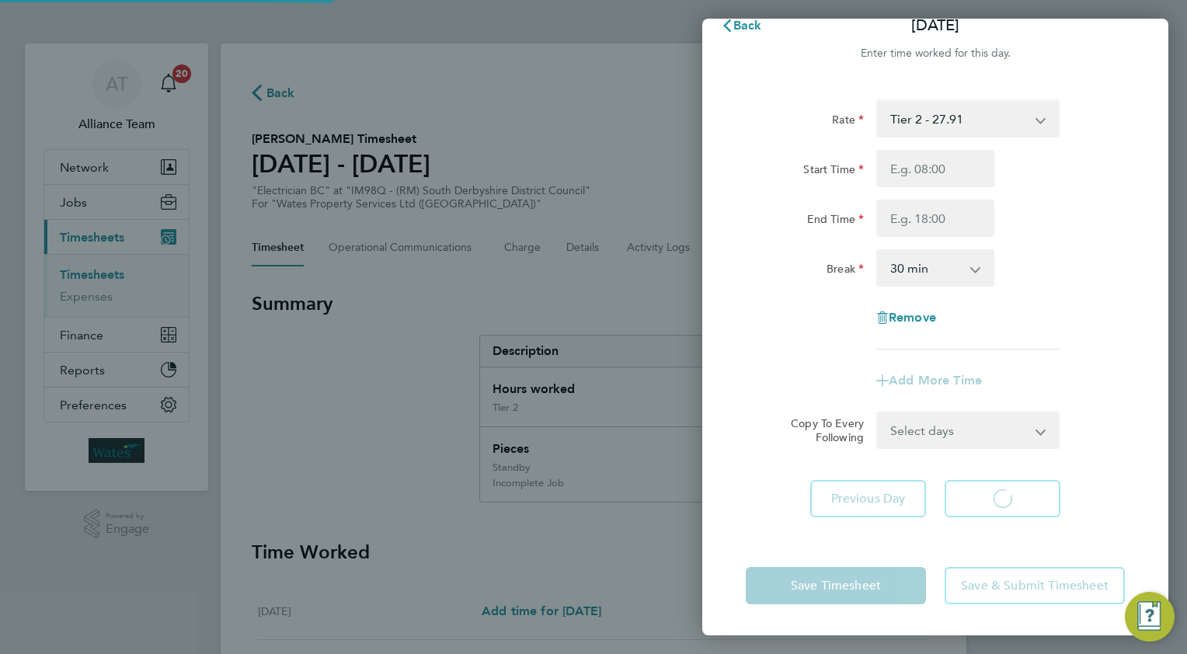
scroll to position [23, 0]
select select "30"
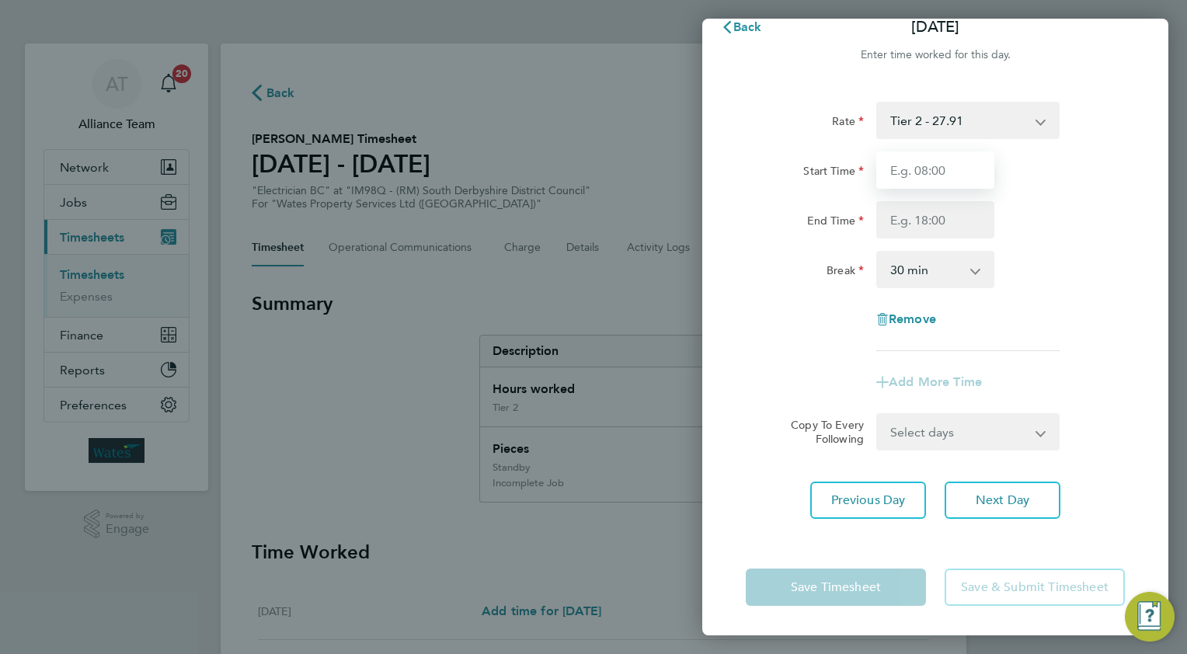
click at [951, 160] on input "Start Time" at bounding box center [936, 170] width 118 height 37
type input "08.0"
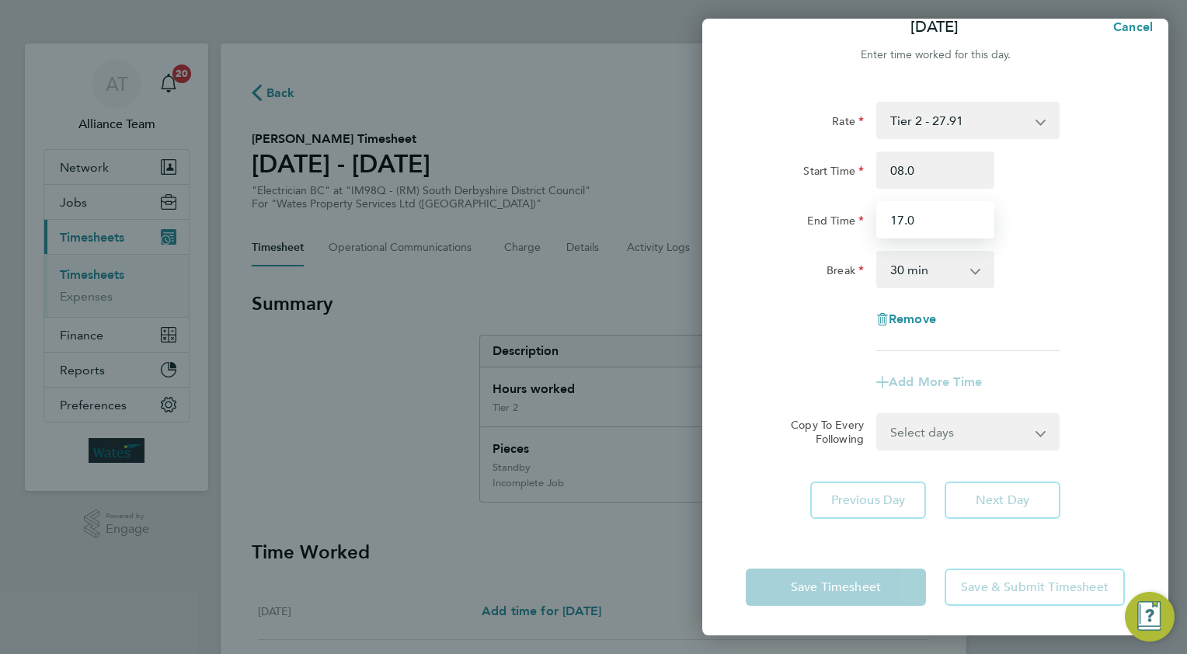
type input "17.0"
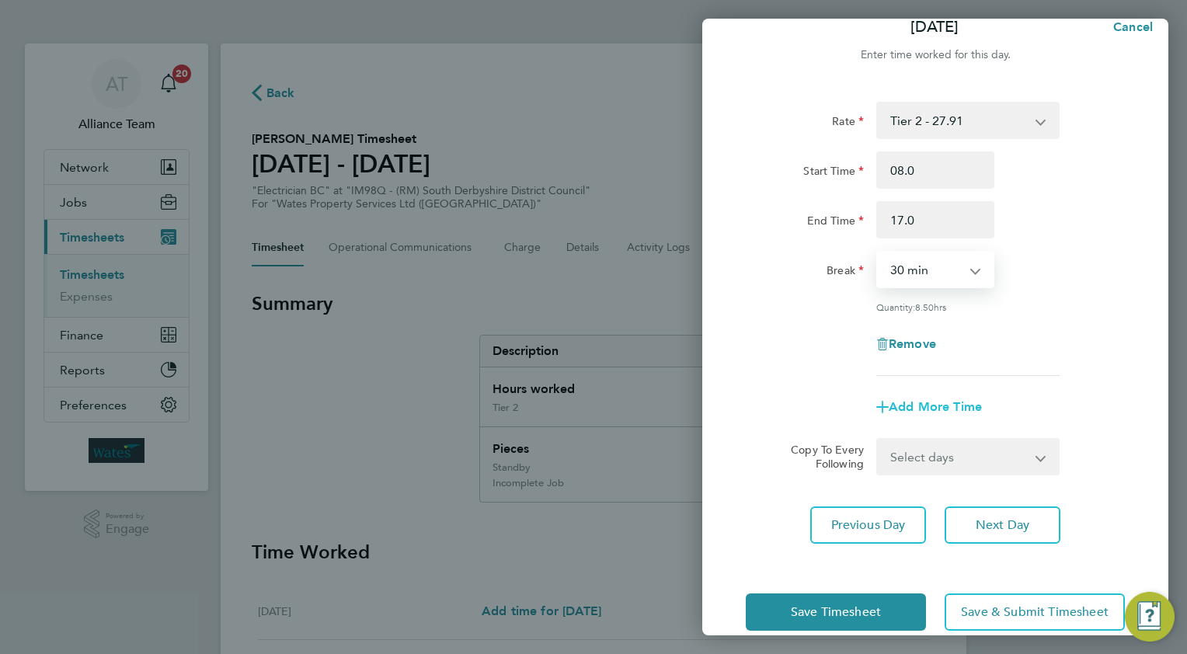
click at [921, 403] on span "Add More Time" at bounding box center [935, 406] width 93 height 15
select select "null"
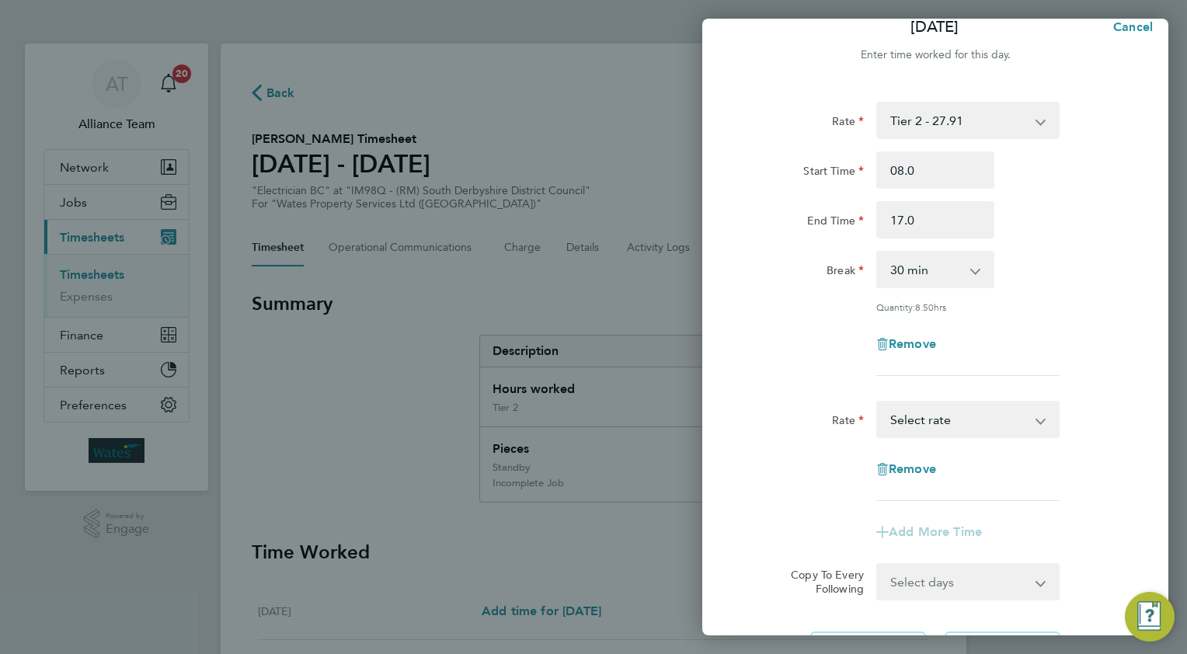
click at [920, 417] on select "Standby - 103.77 Completed Job - 57.65 Incomplete Job - 34.59 Tier 2 - 27.91 Se…" at bounding box center [959, 420] width 162 height 34
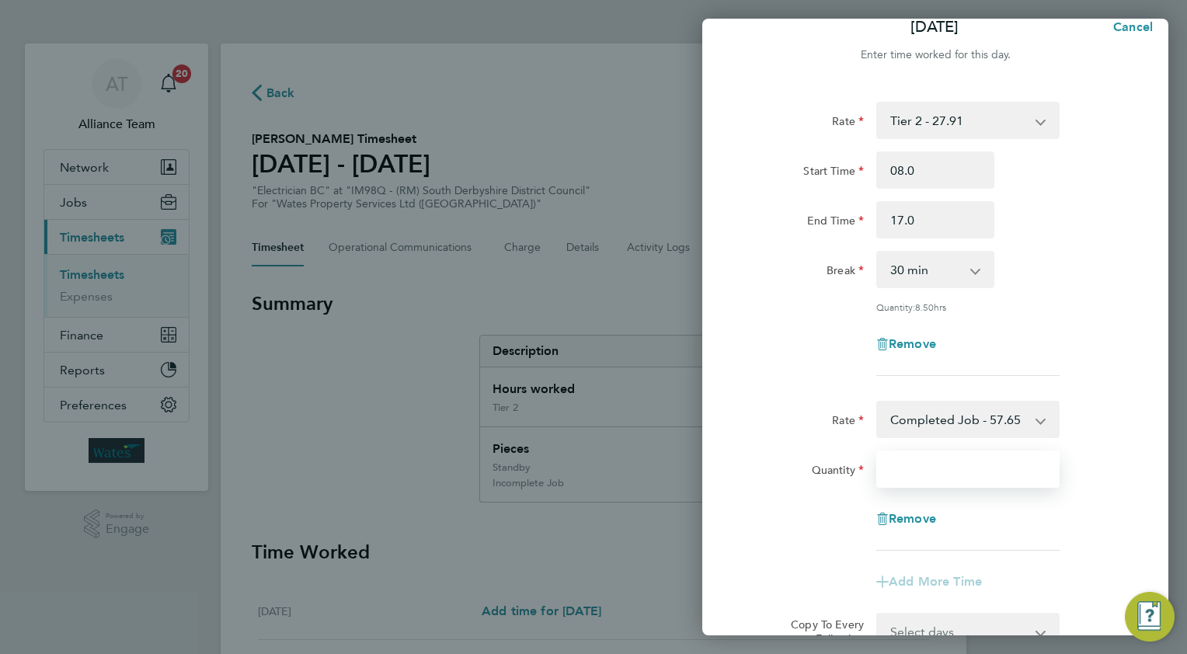
click at [929, 471] on input "Quantity" at bounding box center [968, 469] width 183 height 37
type input "2"
click at [1100, 392] on form "Rate Tier 2 - 27.91 Standby - 103.77 Completed Job - 57.65 Incomplete Job - 34.…" at bounding box center [935, 376] width 379 height 549
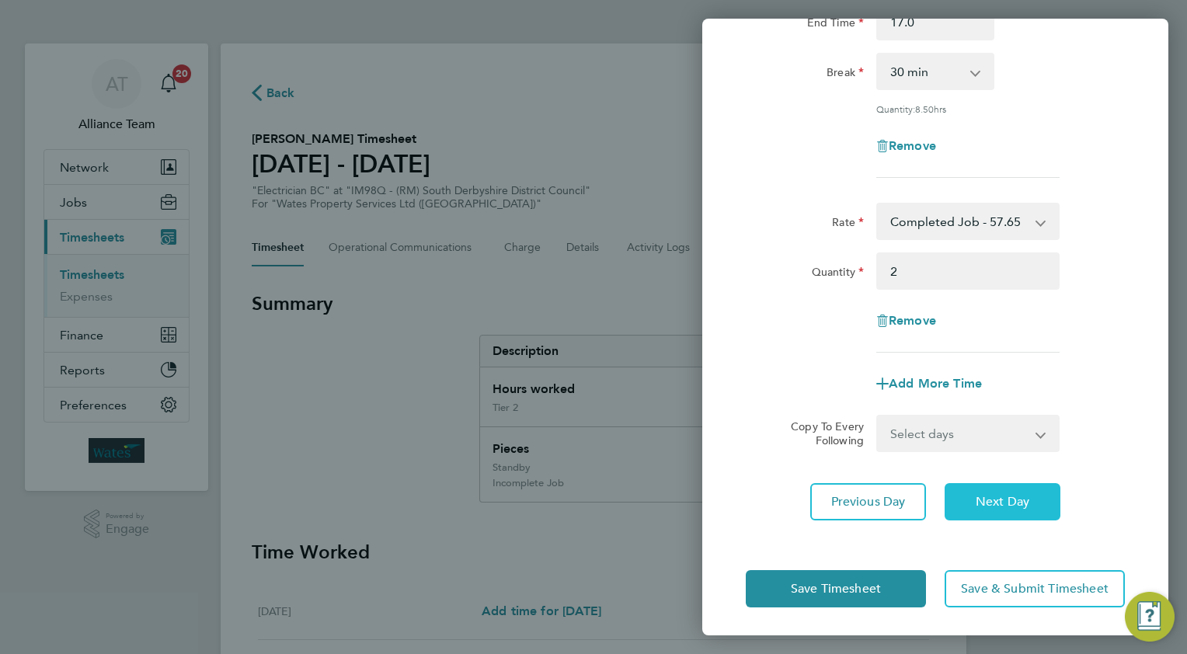
click at [1009, 505] on span "Next Day" at bounding box center [1003, 502] width 54 height 16
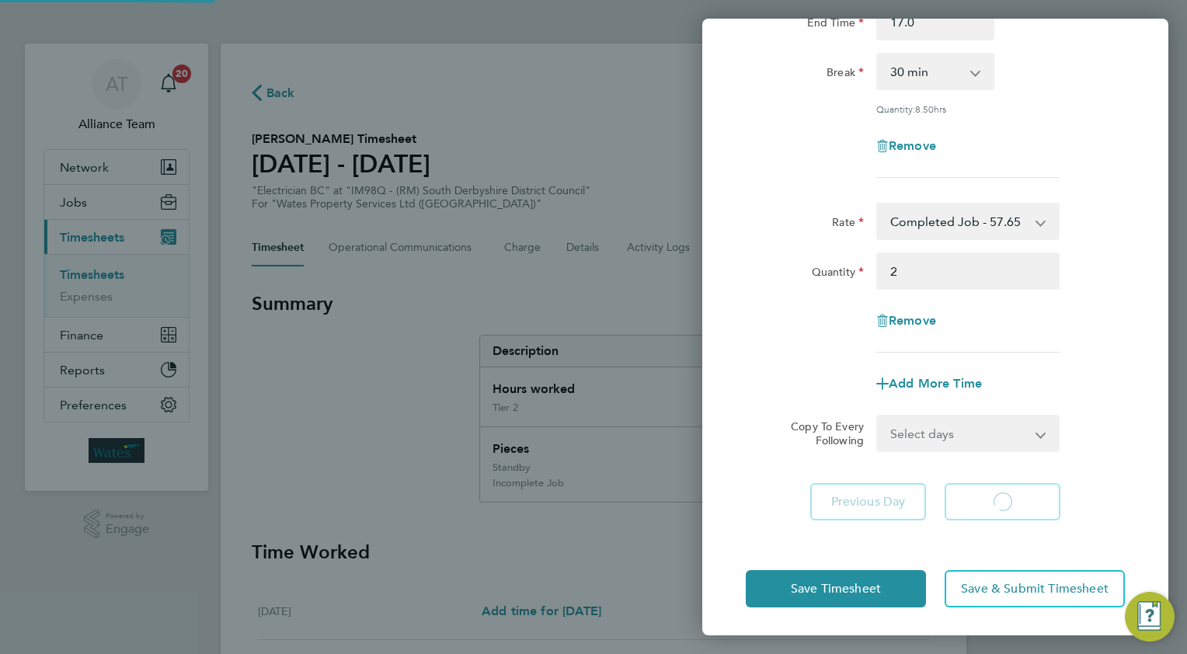
select select "30"
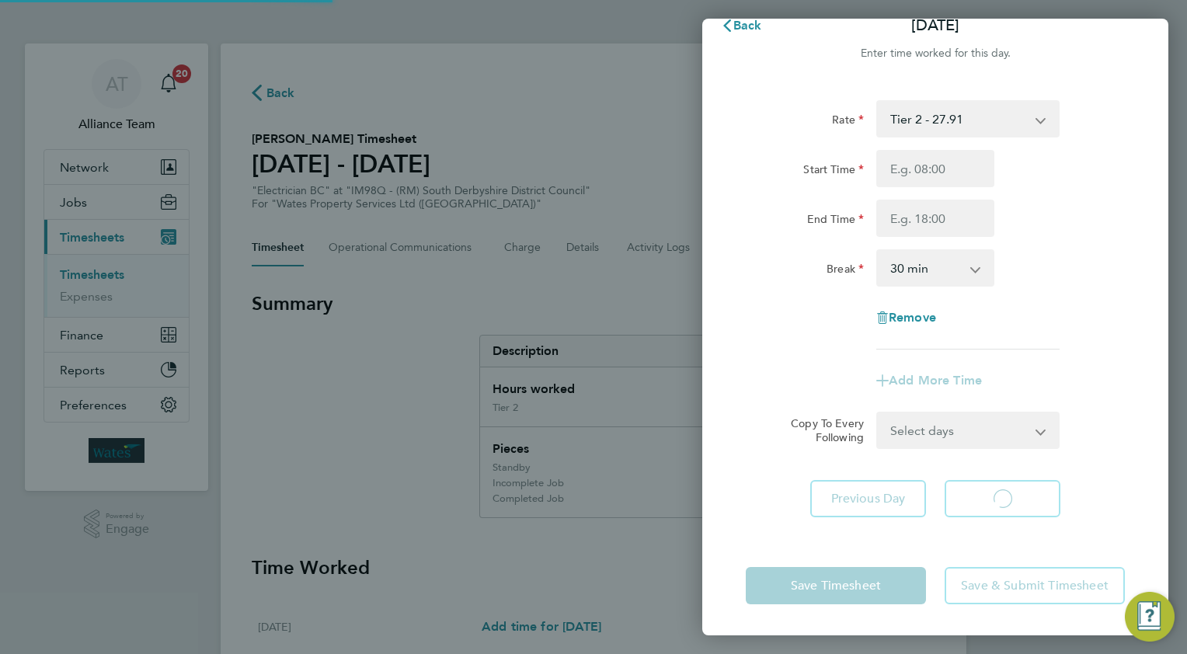
scroll to position [23, 0]
select select "30"
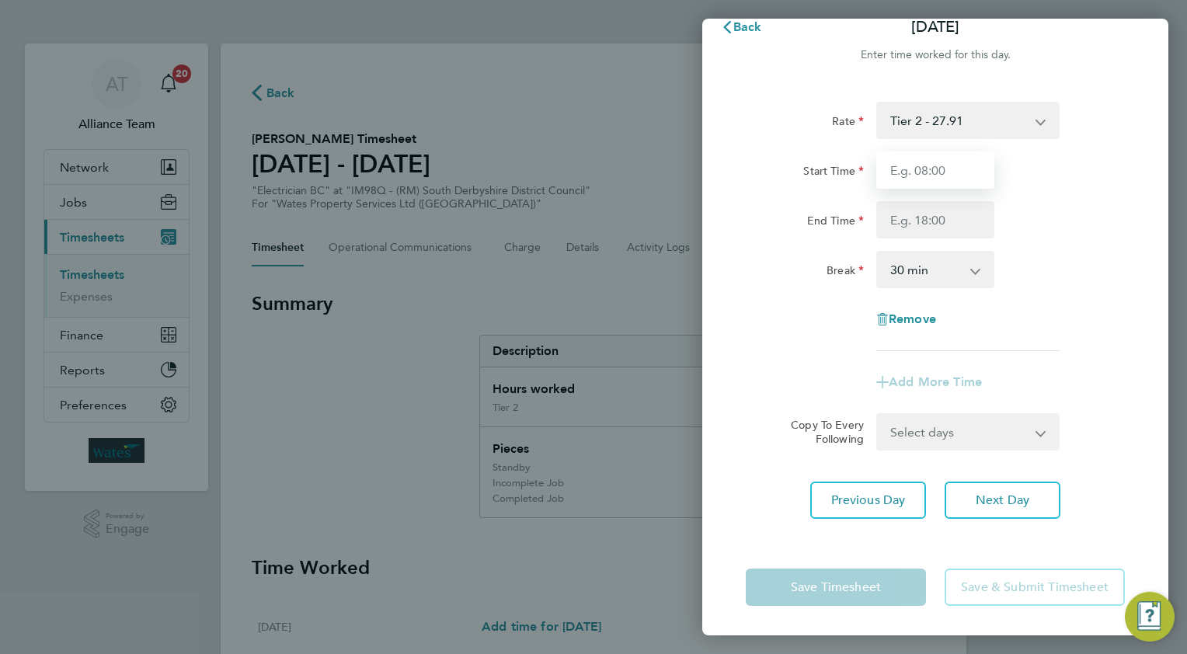
click at [931, 166] on input "Start Time" at bounding box center [936, 170] width 118 height 37
type input "08.0"
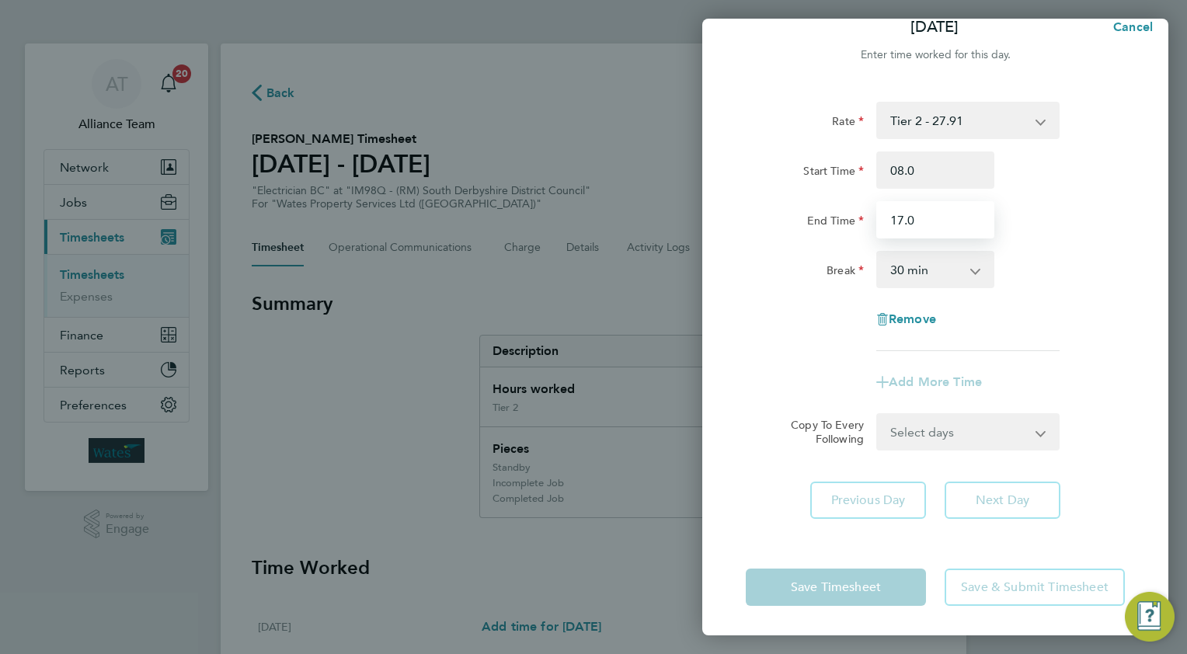
type input "17.0"
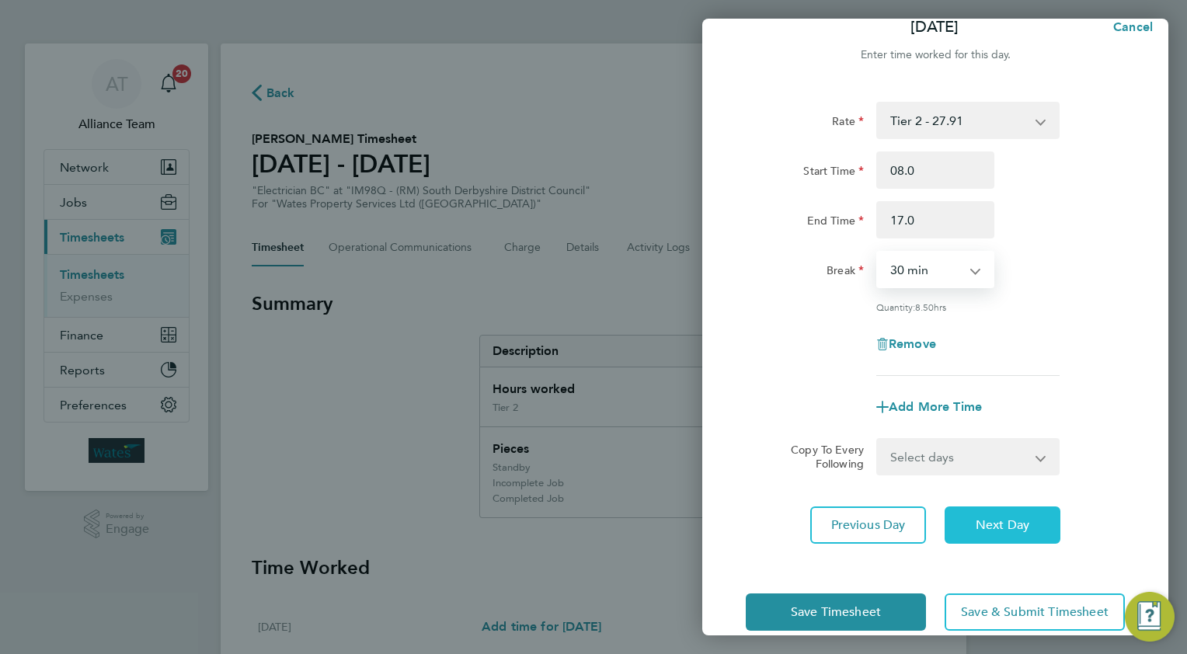
click at [982, 520] on span "Next Day" at bounding box center [1003, 526] width 54 height 16
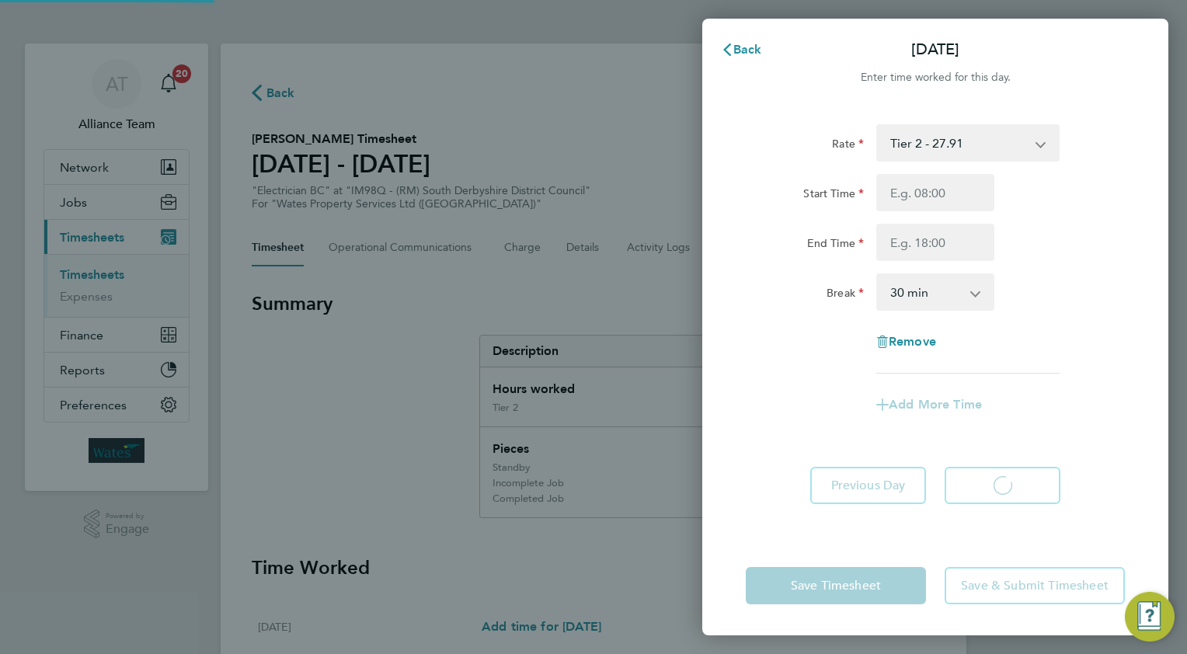
select select "30"
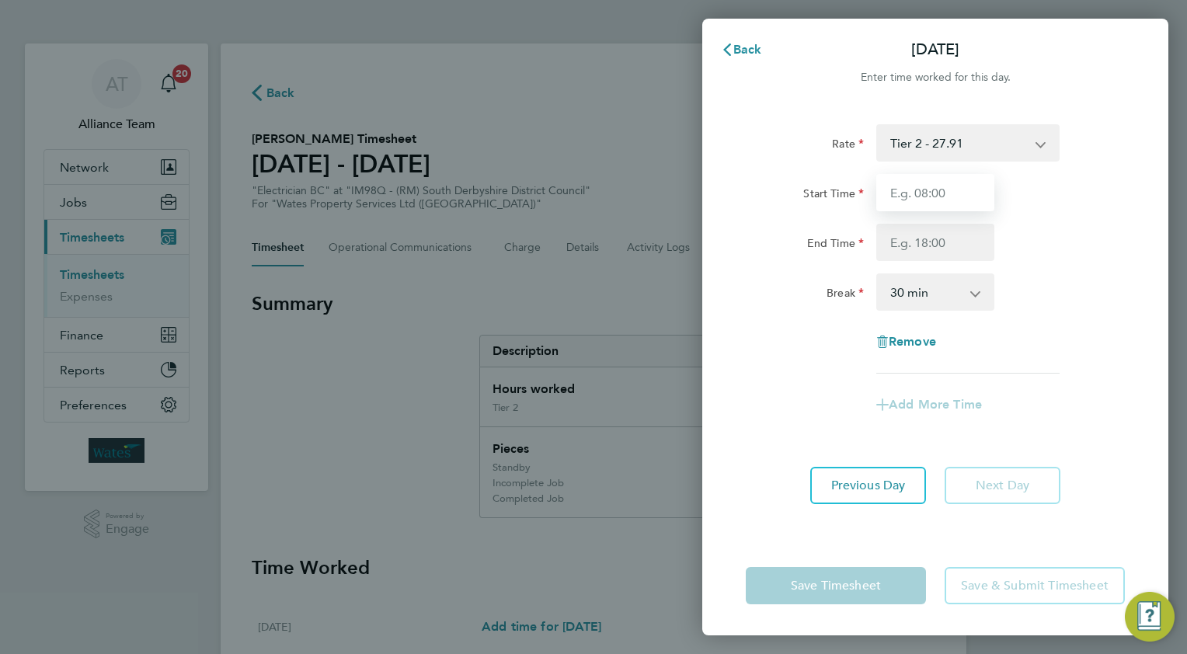
click at [925, 193] on input "Start Time" at bounding box center [936, 192] width 118 height 37
type input "08.0"
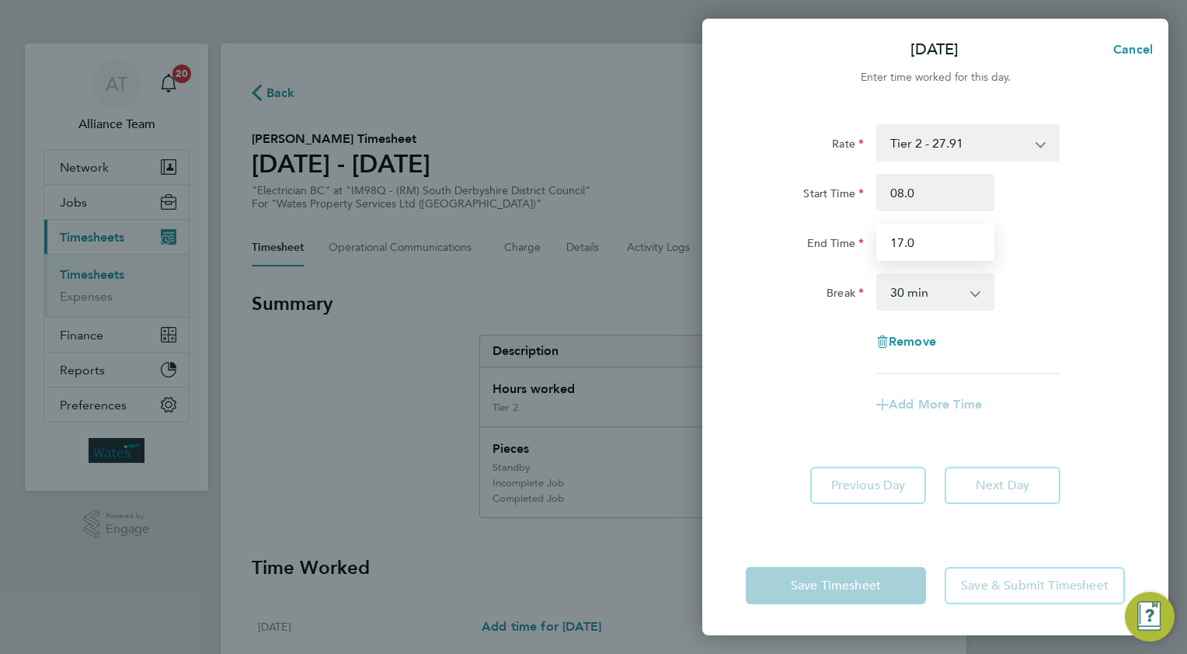
type input "17.0"
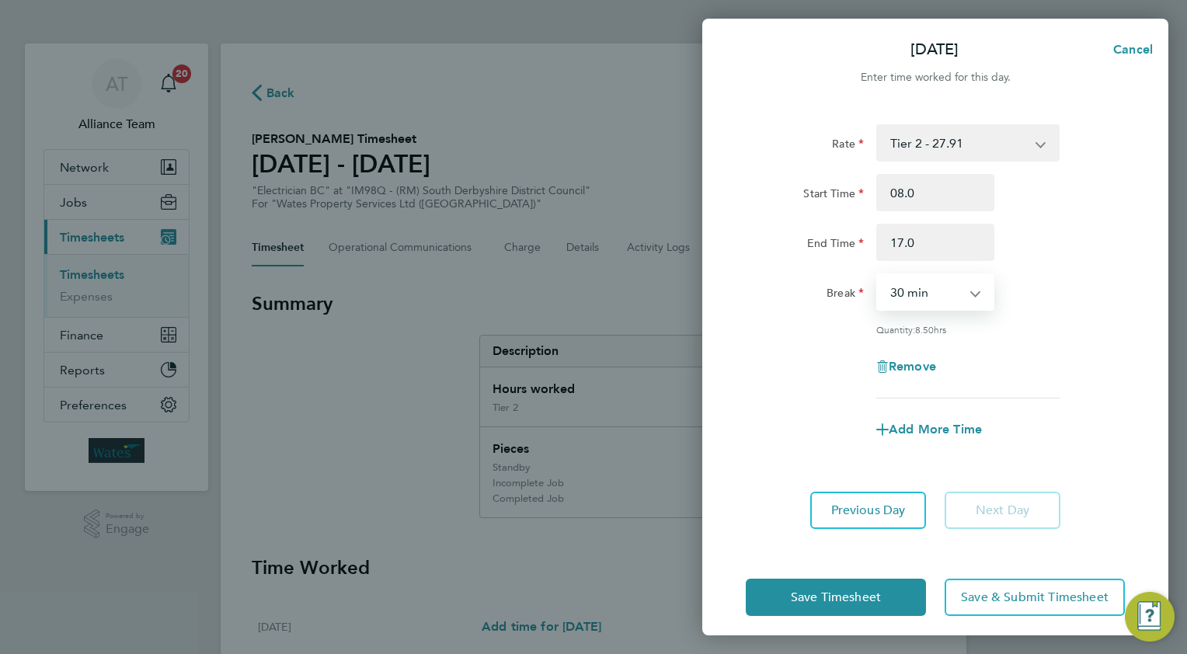
click at [1089, 336] on div "Rate Tier 2 - 27.91 Standby - 103.77 Completed Job - 57.65 Incomplete Job - 34.…" at bounding box center [935, 261] width 379 height 274
click at [839, 510] on span "Previous Day" at bounding box center [868, 511] width 75 height 16
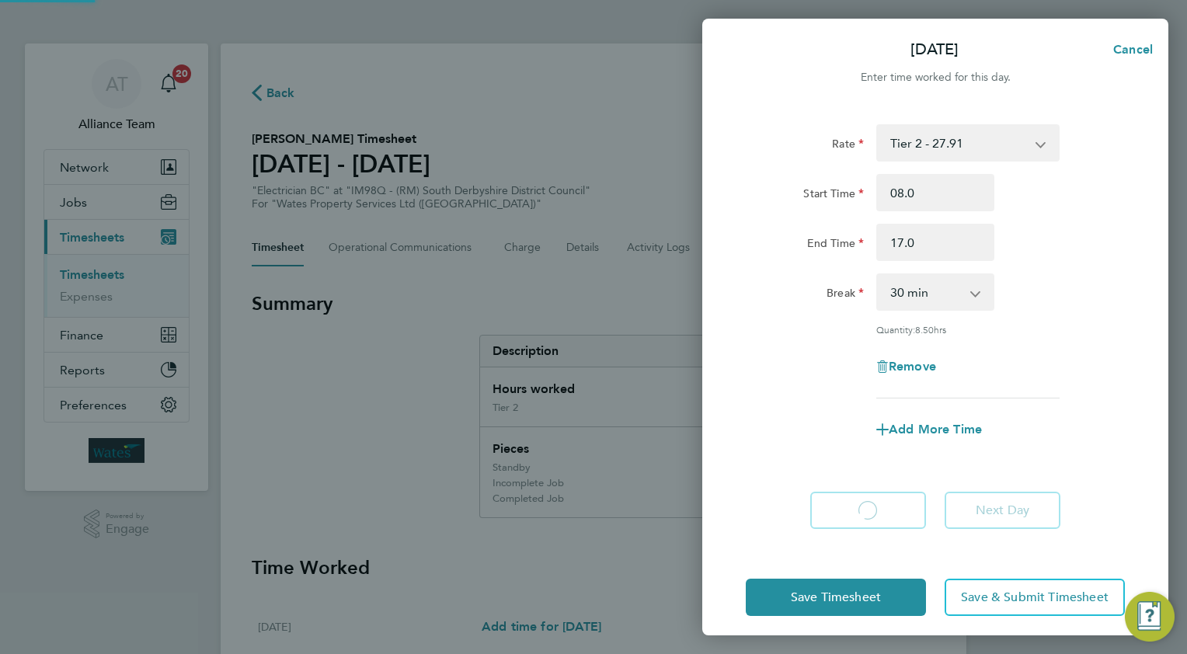
select select "30"
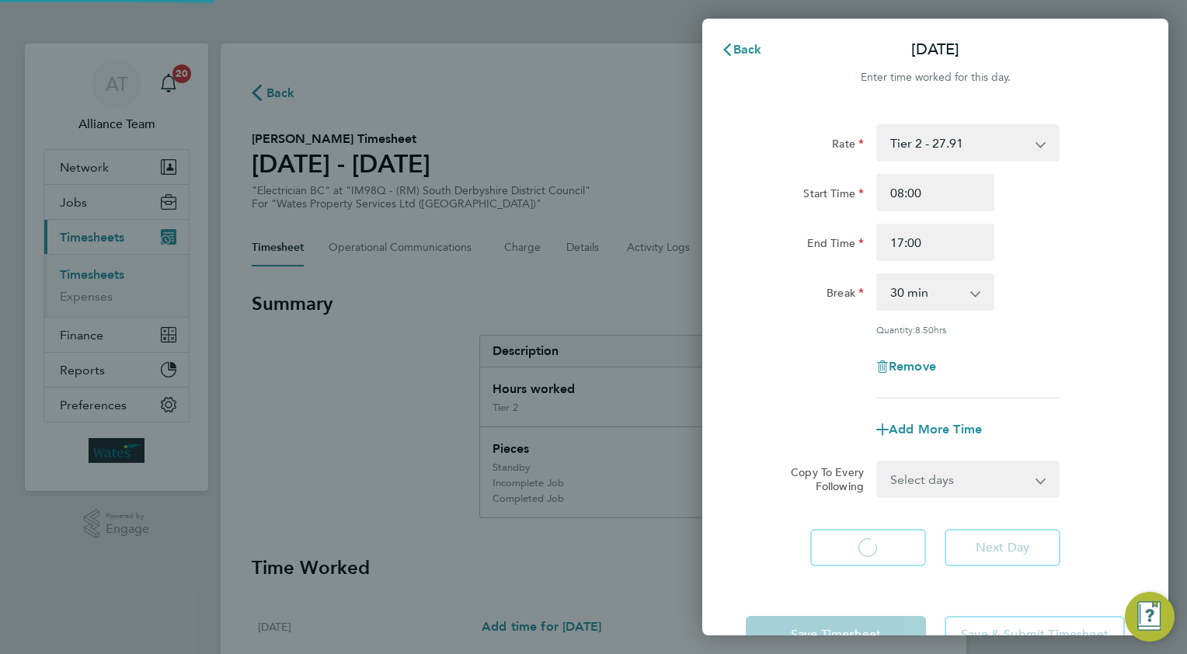
select select "30"
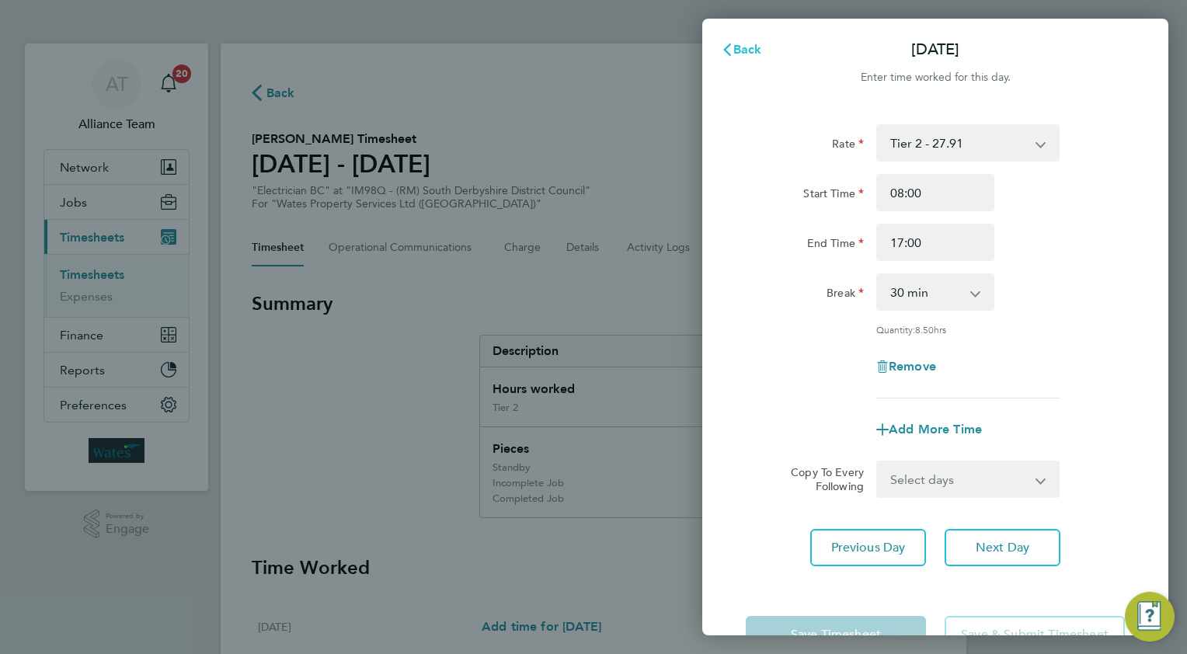
click at [747, 43] on span "Back" at bounding box center [748, 49] width 29 height 15
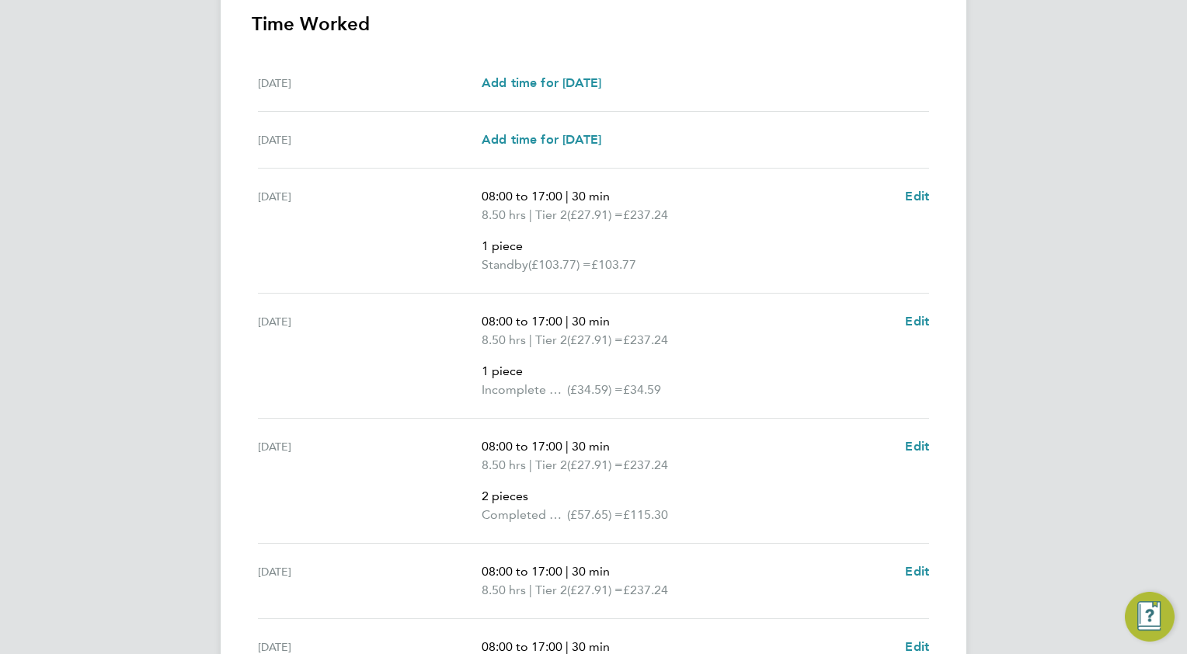
scroll to position [718, 0]
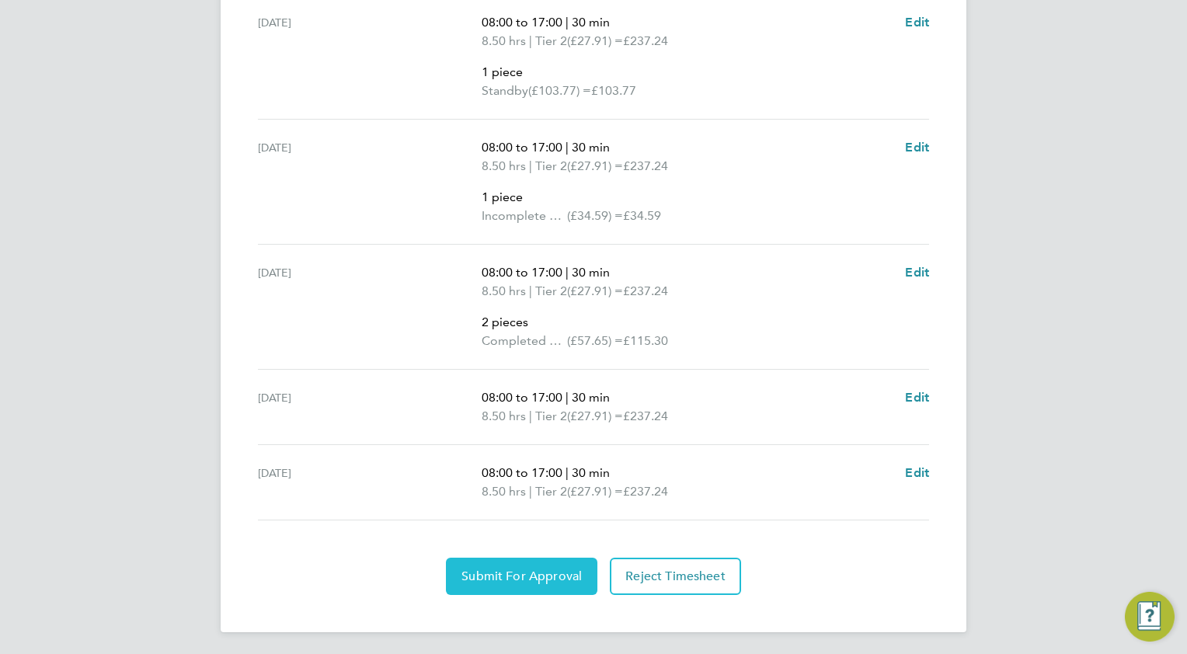
click at [483, 579] on span "Submit For Approval" at bounding box center [522, 577] width 120 height 16
click at [549, 570] on span "Approve Timesheet" at bounding box center [522, 577] width 114 height 16
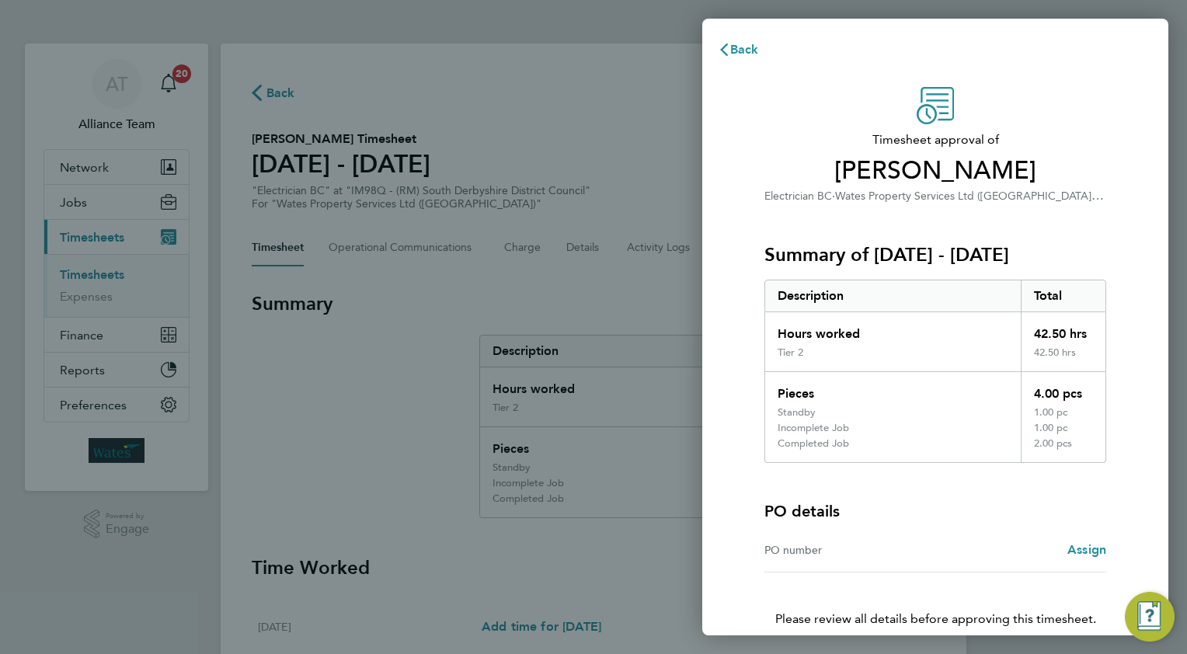
scroll to position [72, 0]
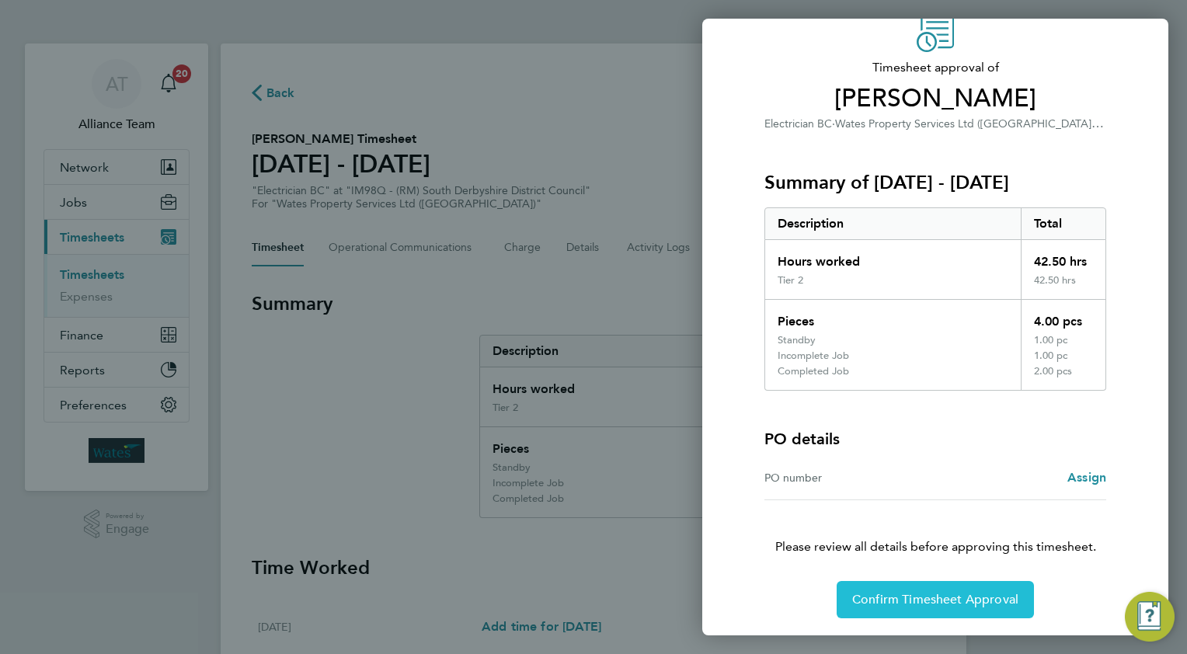
click at [891, 603] on span "Confirm Timesheet Approval" at bounding box center [935, 600] width 166 height 16
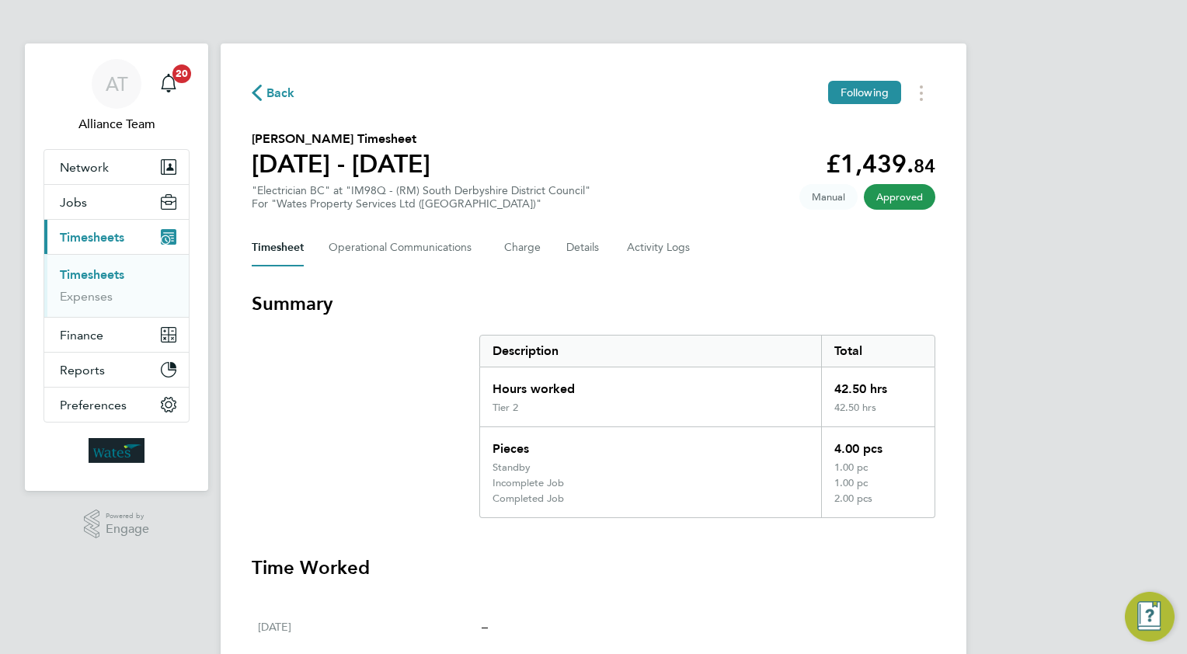
click at [274, 92] on span "Back" at bounding box center [281, 93] width 29 height 19
